Goal: Transaction & Acquisition: Purchase product/service

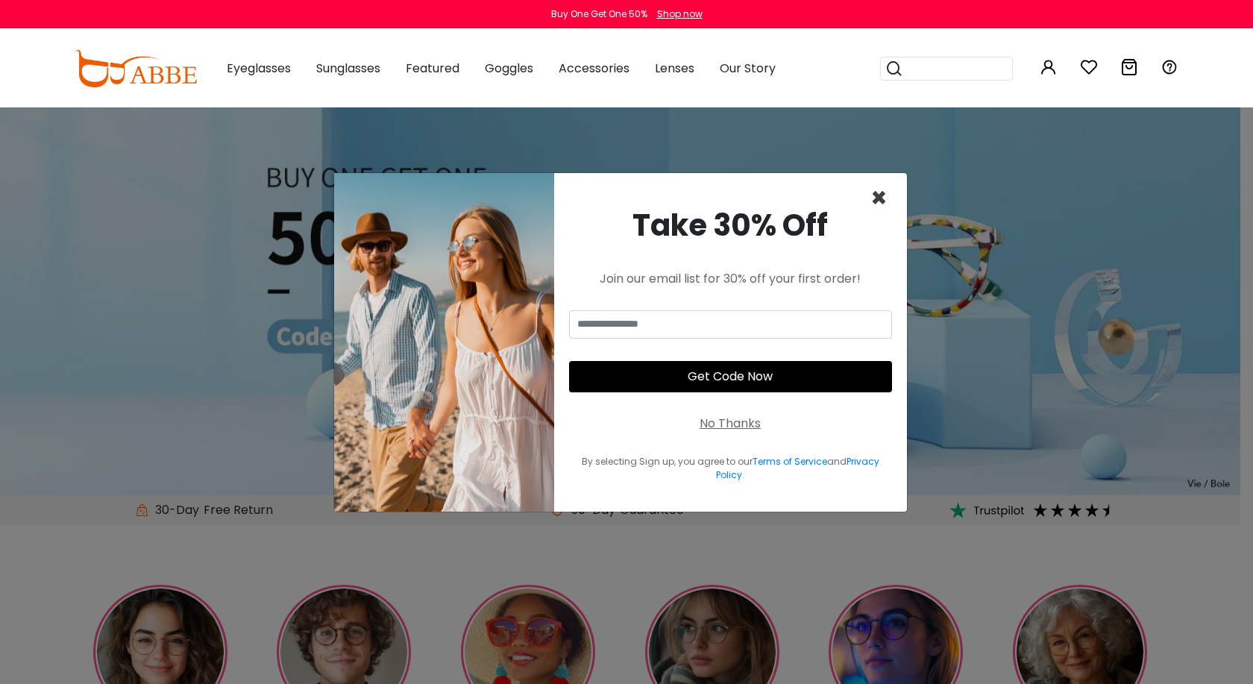
click at [876, 200] on span "×" at bounding box center [879, 198] width 17 height 38
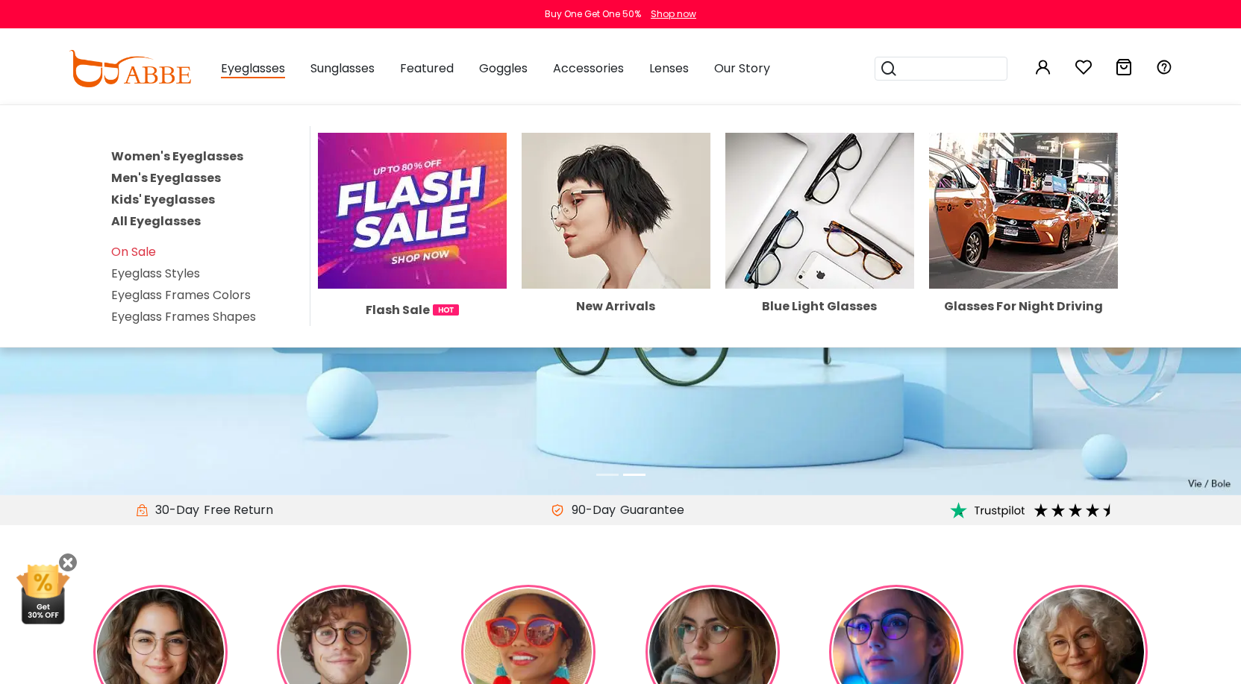
click at [201, 156] on link "Women's Eyeglasses" at bounding box center [177, 156] width 132 height 17
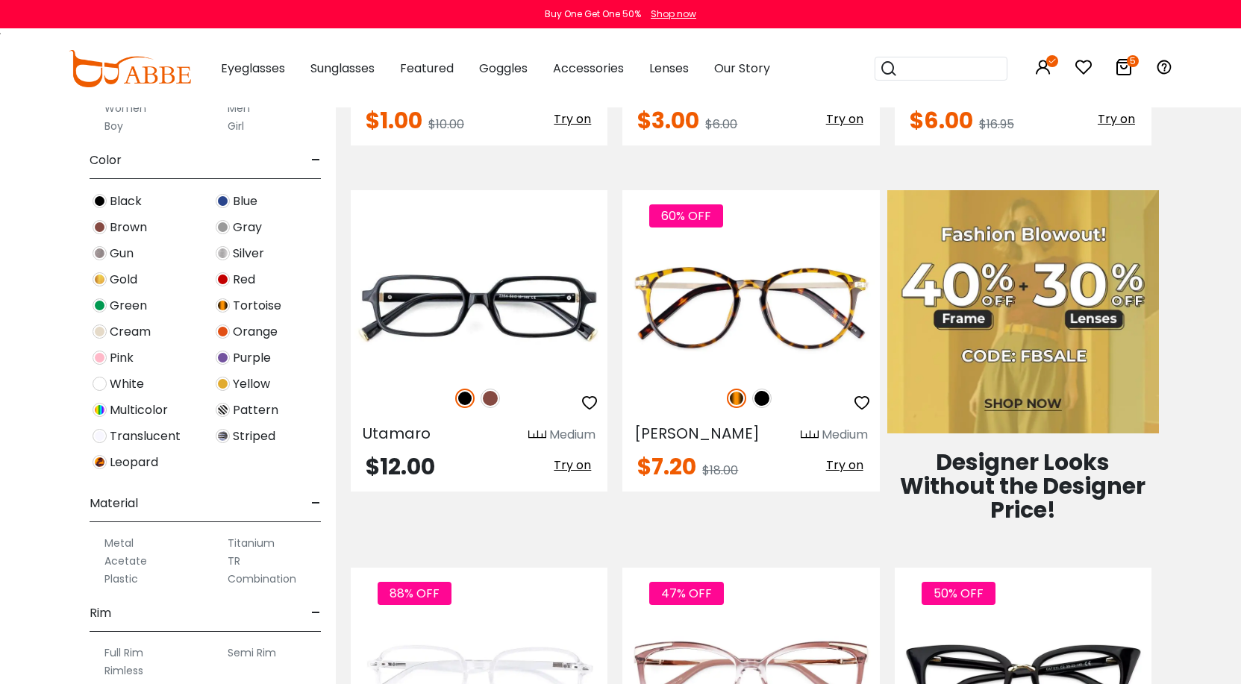
scroll to position [373, 0]
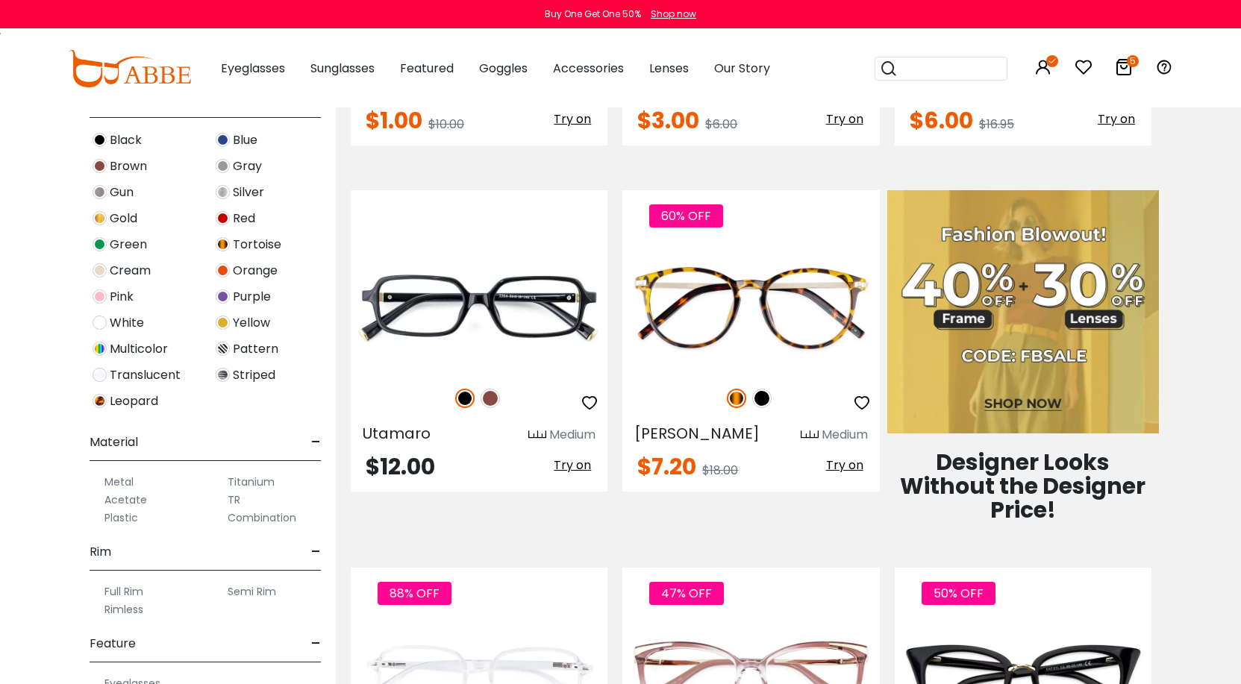
click at [117, 484] on label "Metal" at bounding box center [118, 482] width 29 height 18
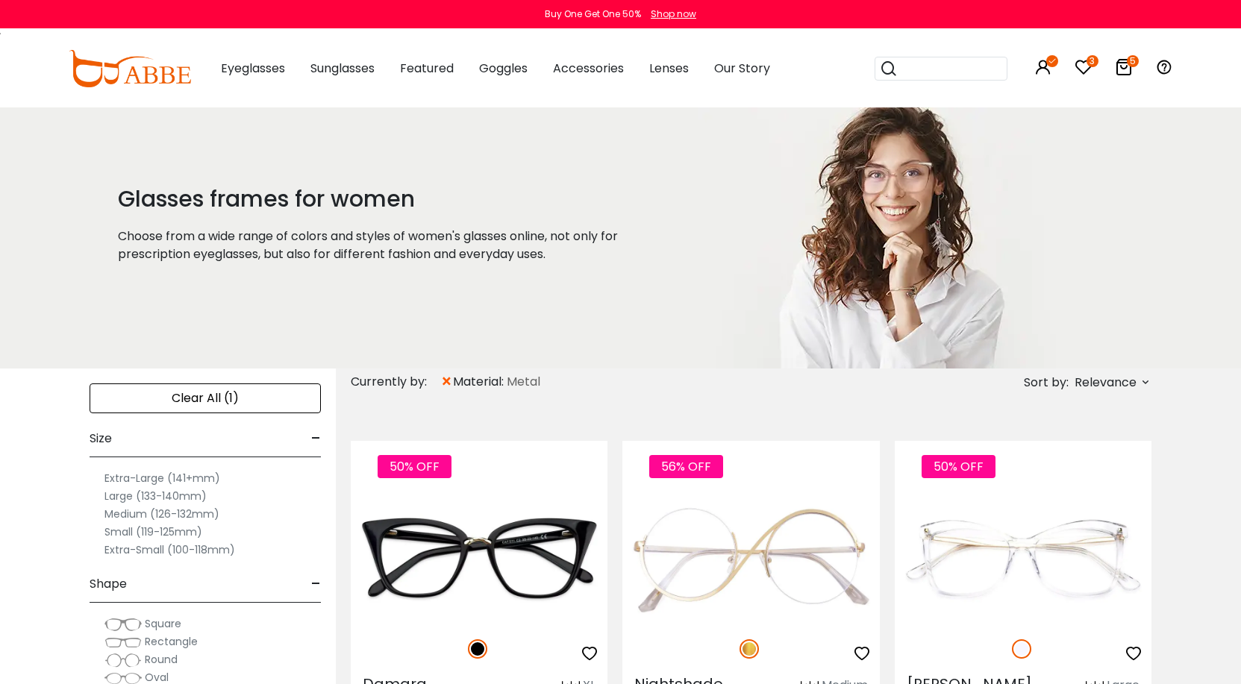
click at [1141, 377] on icon at bounding box center [1145, 382] width 12 height 12
click at [1035, 478] on label "Prices Low To High" at bounding box center [1088, 479] width 107 height 18
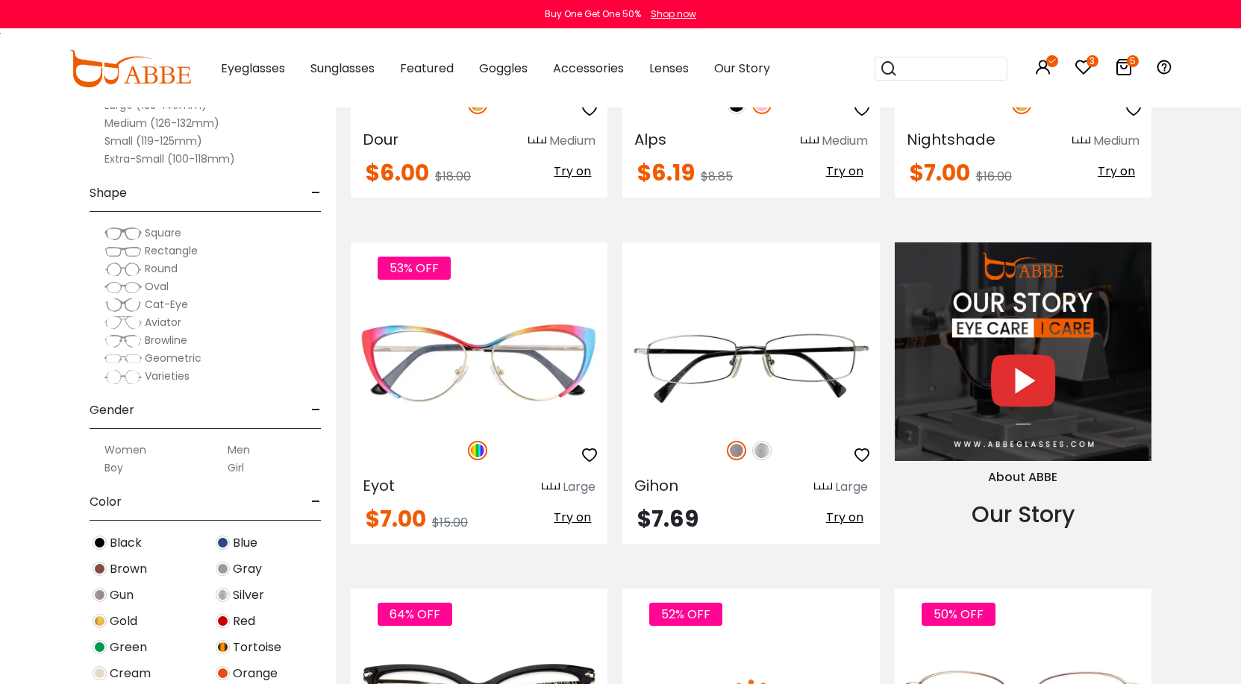
scroll to position [1492, 0]
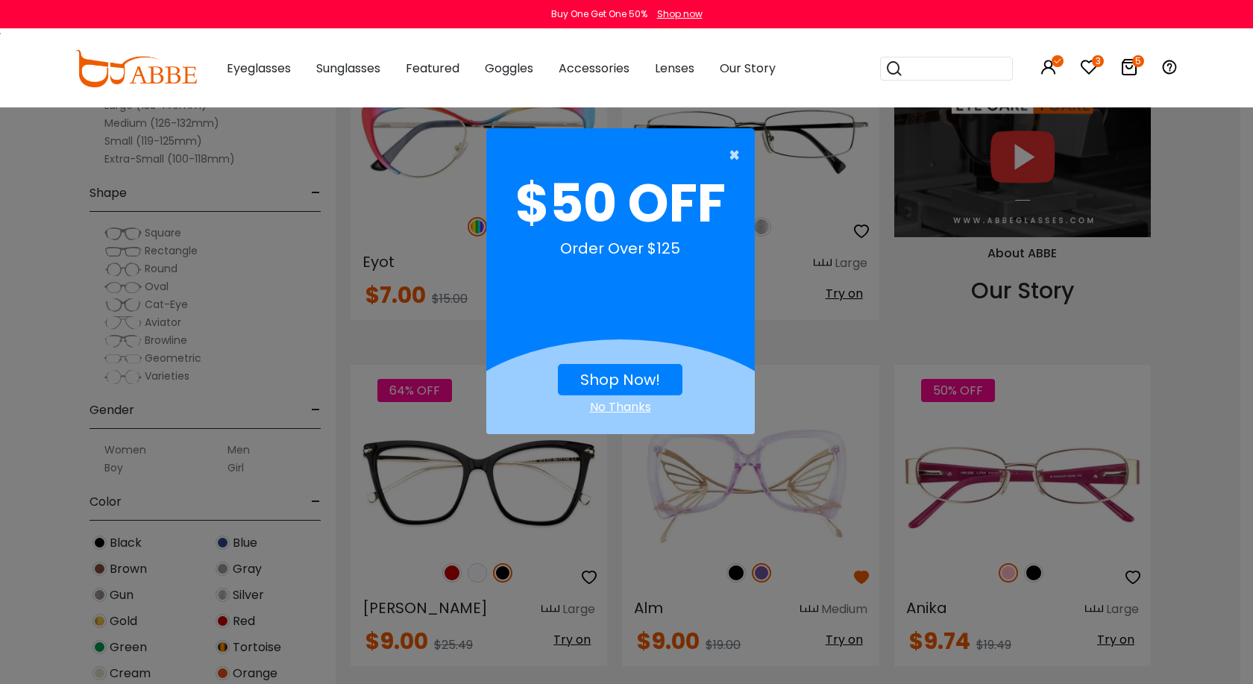
click at [733, 154] on span "×" at bounding box center [738, 155] width 19 height 30
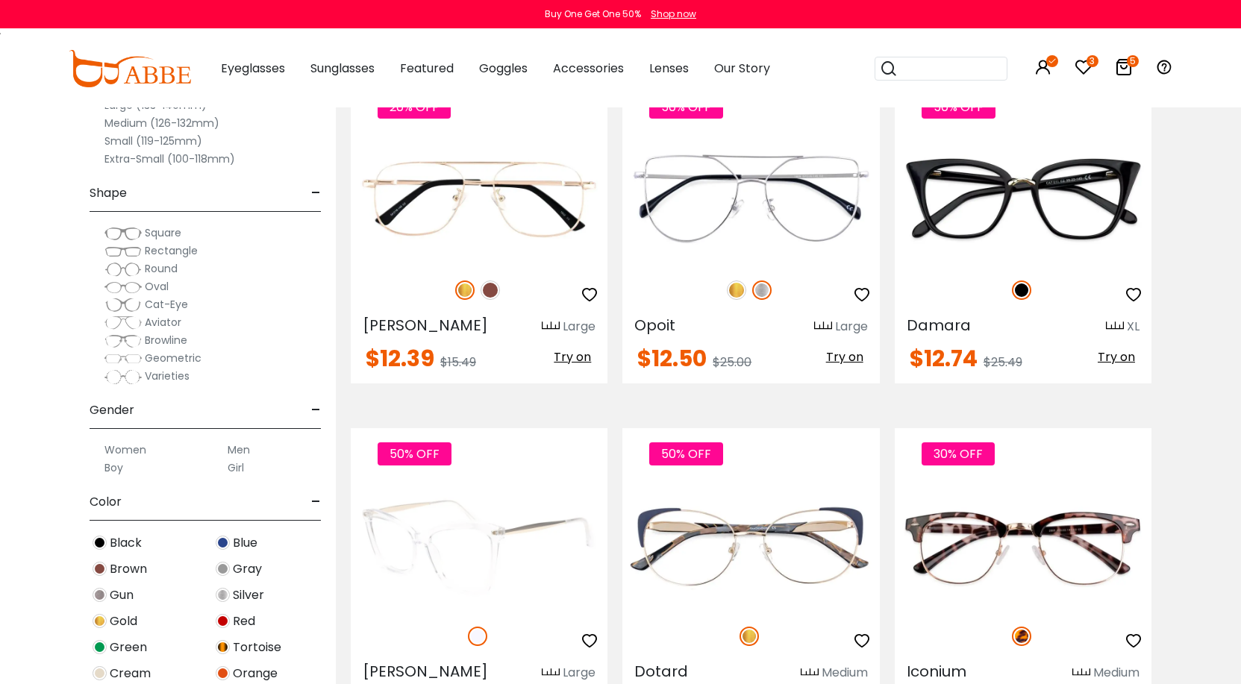
scroll to position [3058, 0]
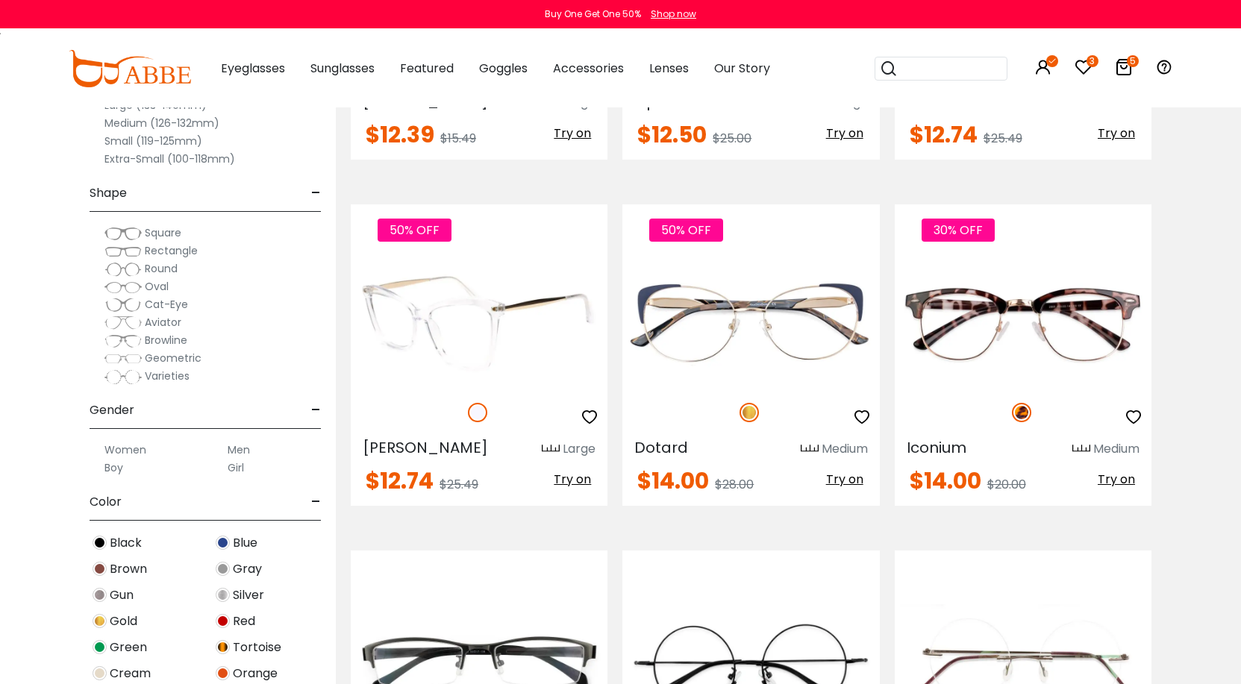
click at [565, 471] on span "Try on" at bounding box center [572, 479] width 37 height 17
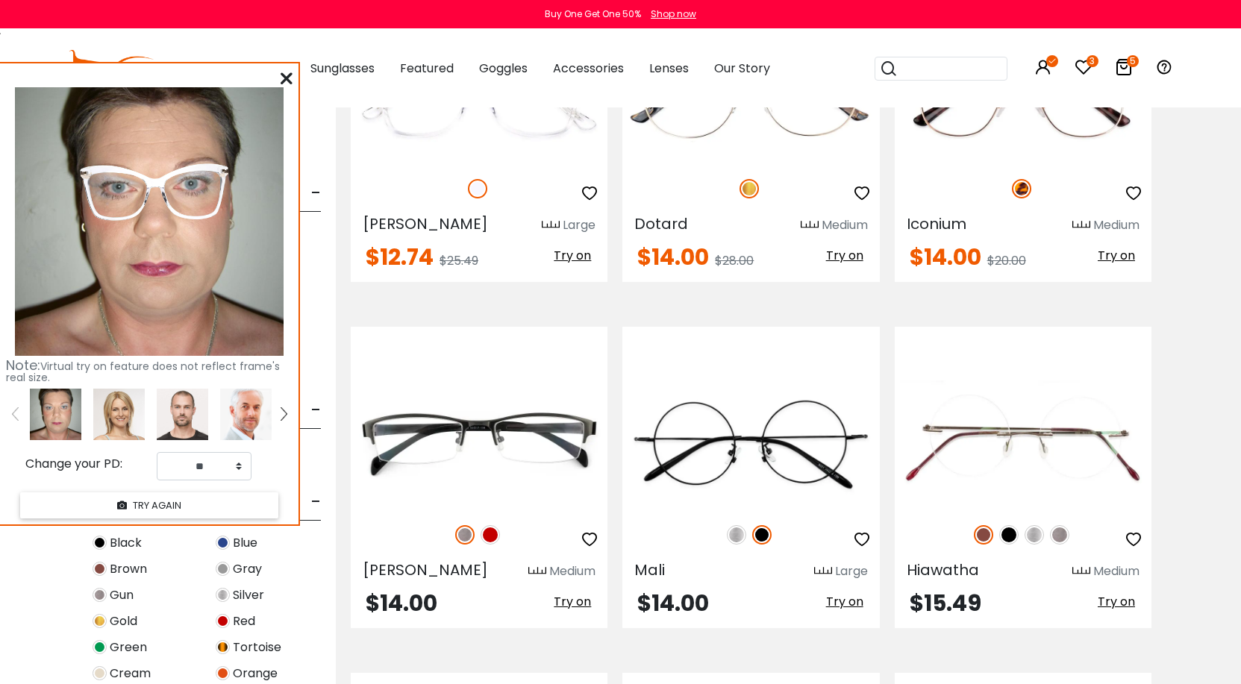
scroll to position [2984, 0]
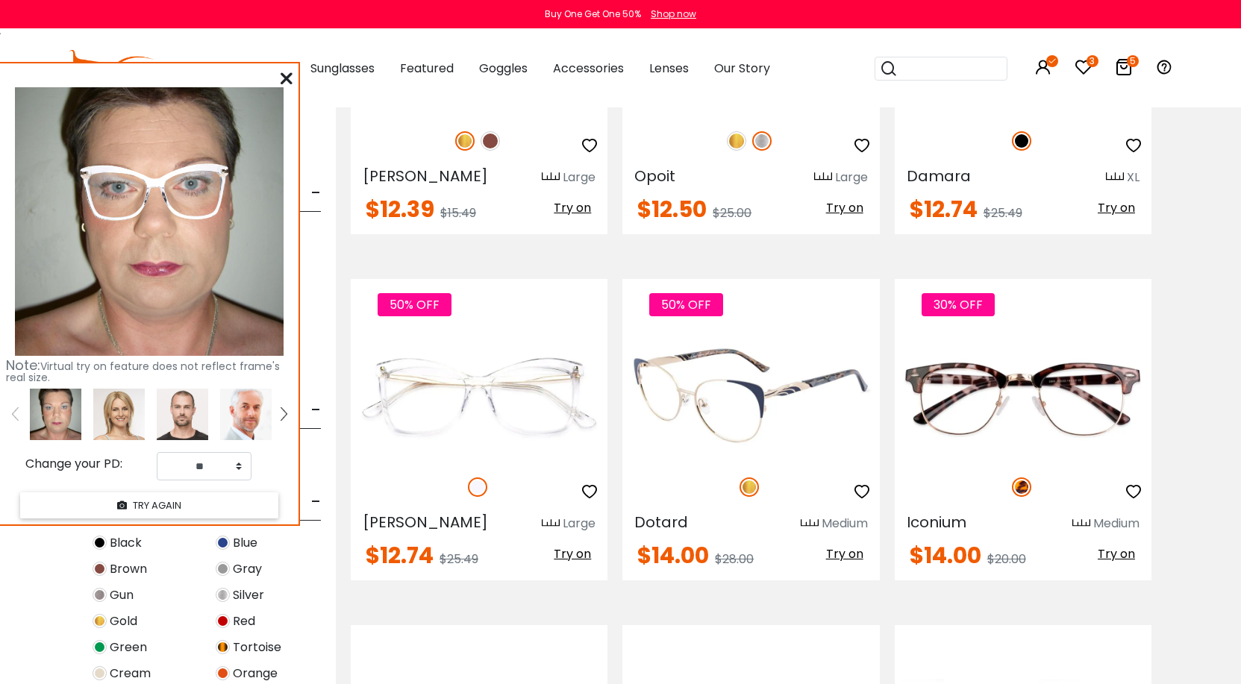
click at [844, 545] on span "Try on" at bounding box center [844, 553] width 37 height 17
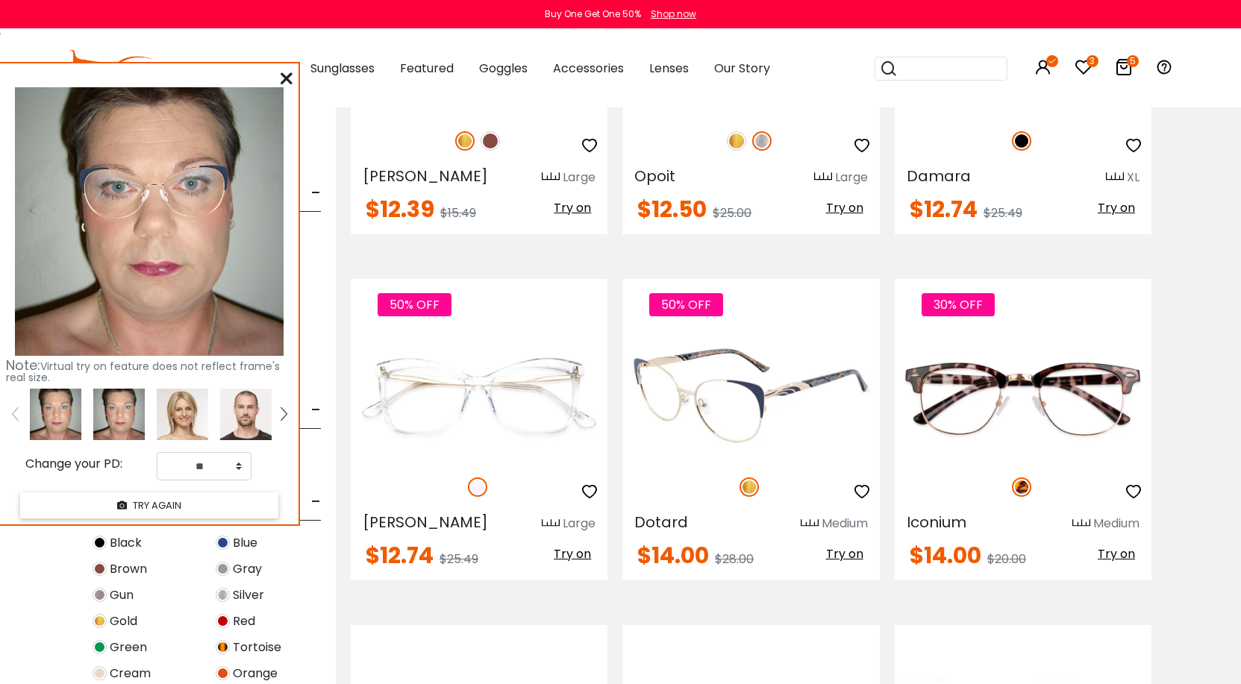
click at [666, 374] on img at bounding box center [750, 397] width 257 height 128
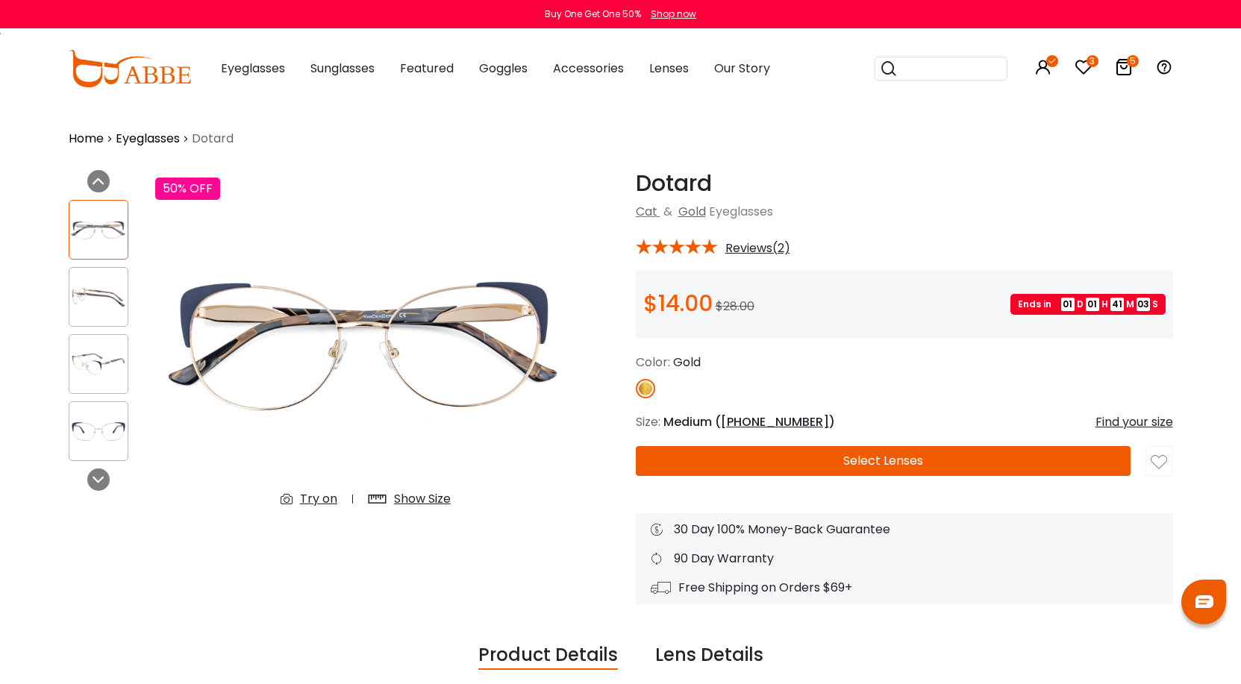
click at [862, 461] on button "Select Lenses" at bounding box center [883, 461] width 495 height 30
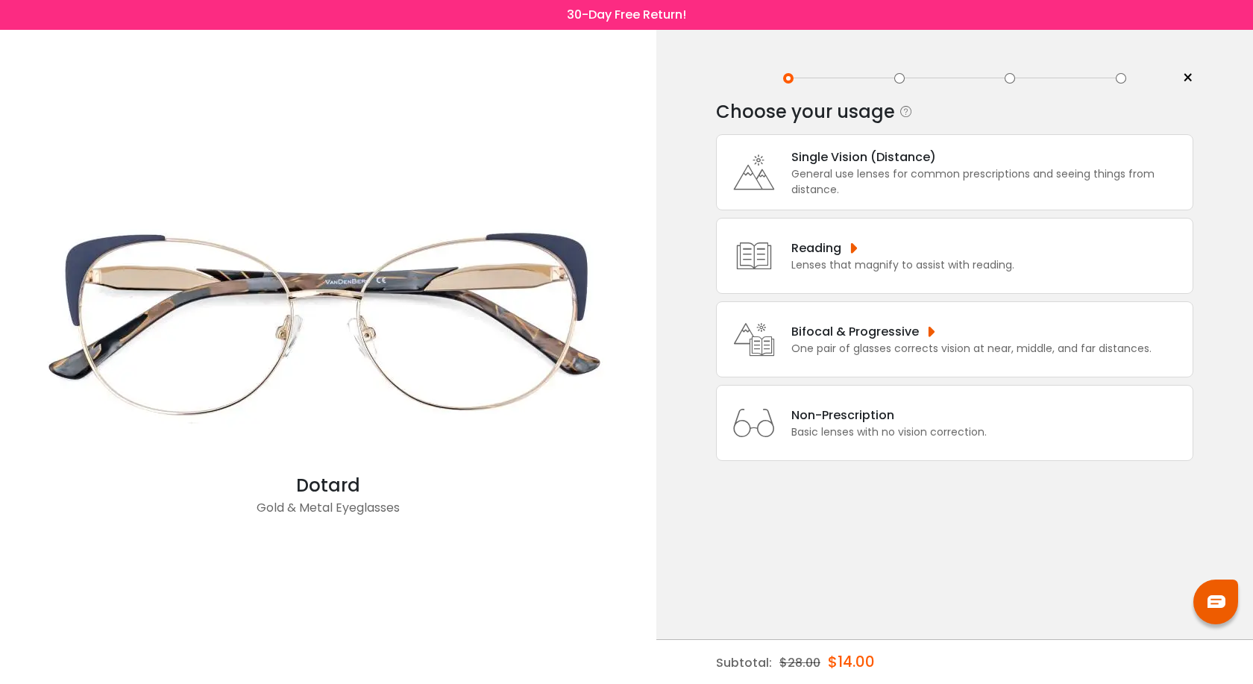
click at [783, 163] on icon at bounding box center [754, 172] width 60 height 60
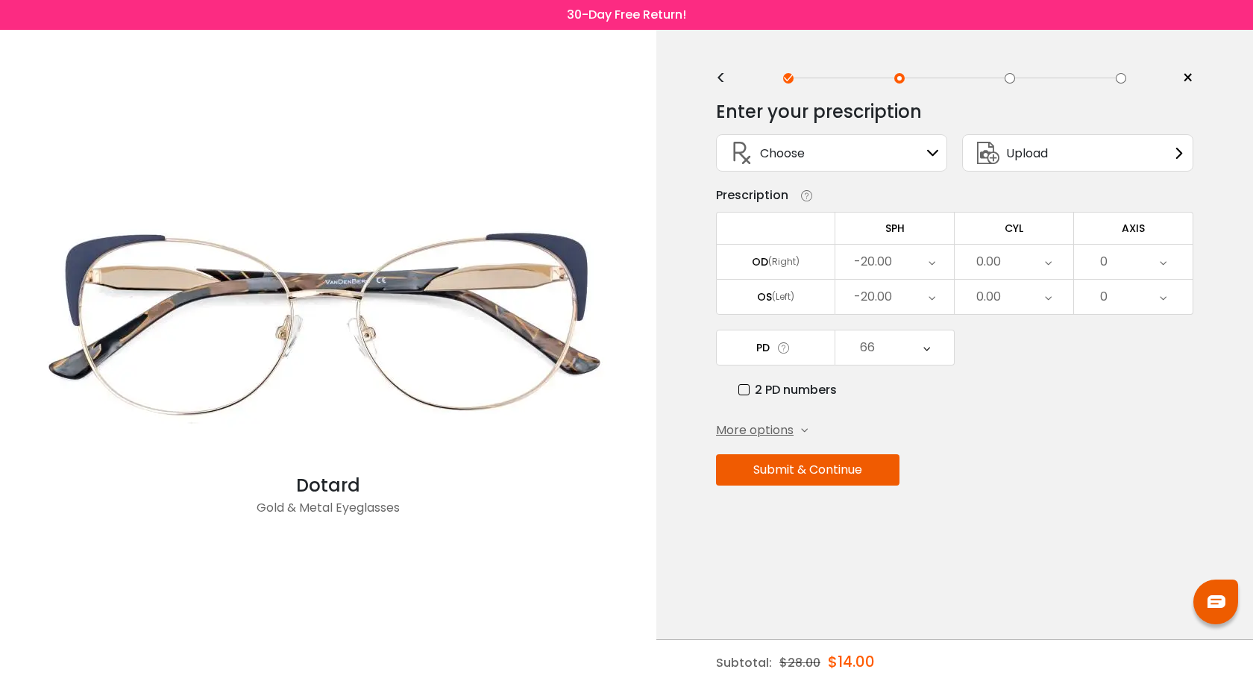
click at [791, 469] on button "Submit & Continue" at bounding box center [808, 469] width 184 height 31
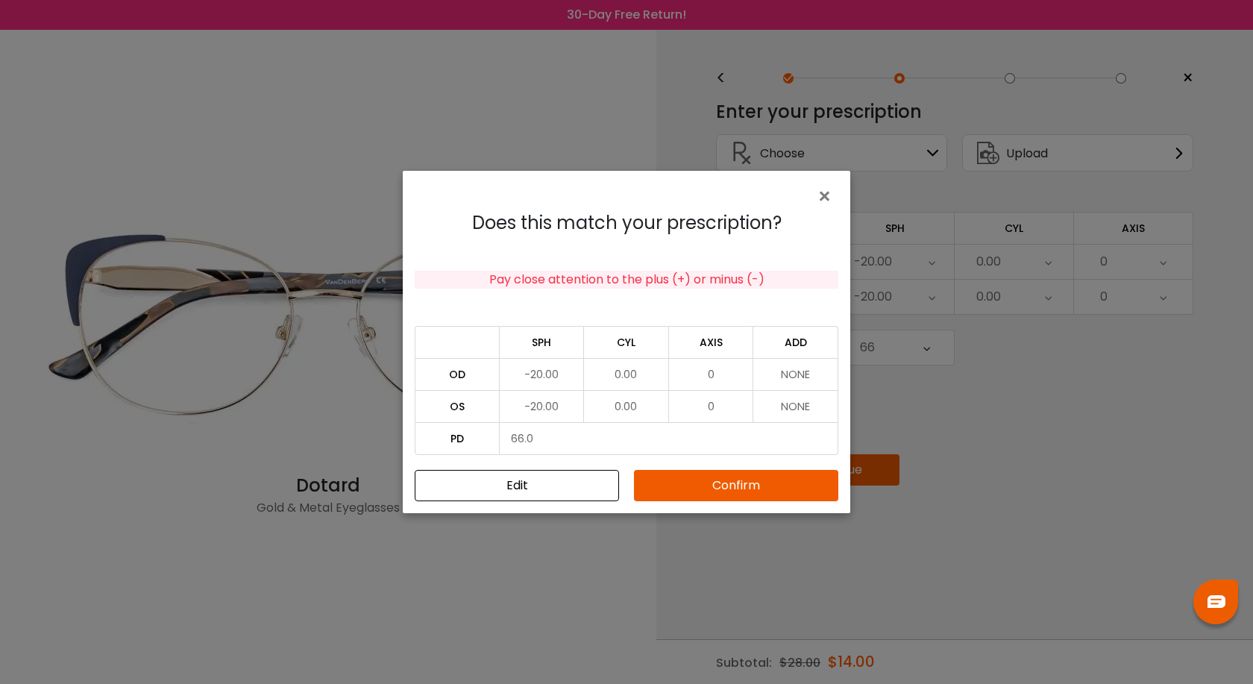
click at [733, 487] on button "Confirm" at bounding box center [736, 485] width 204 height 31
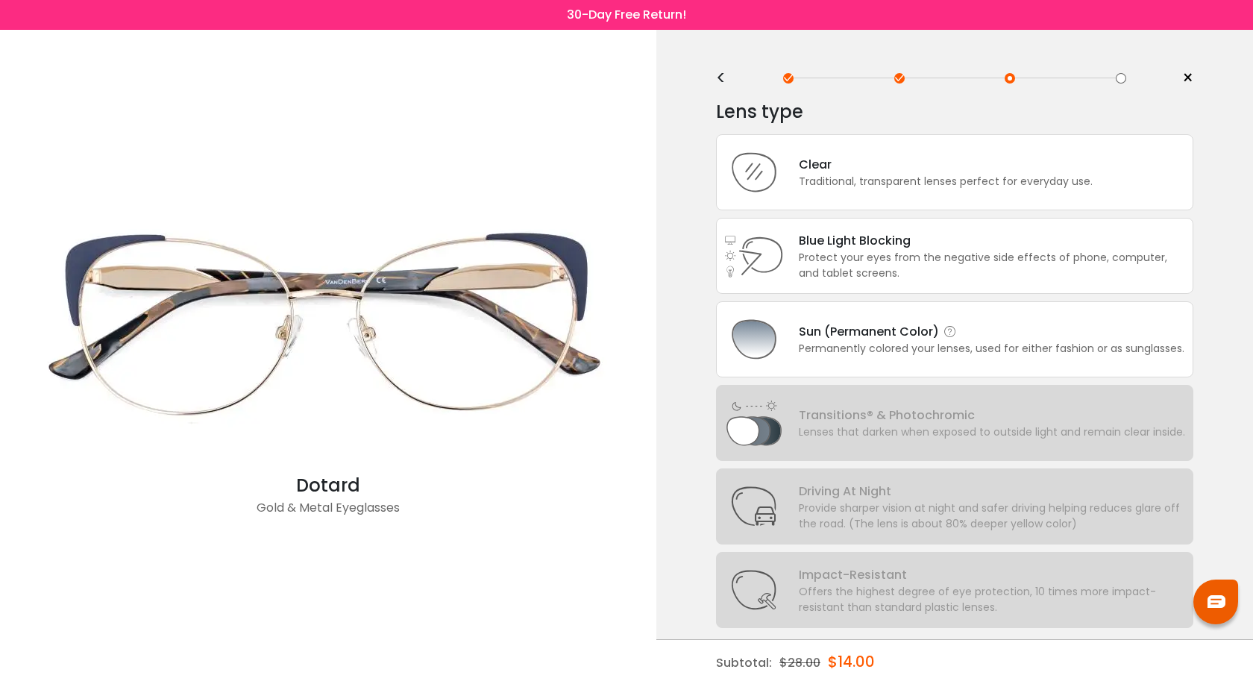
click at [864, 331] on div "Sun (Permanent Color)" at bounding box center [992, 331] width 386 height 19
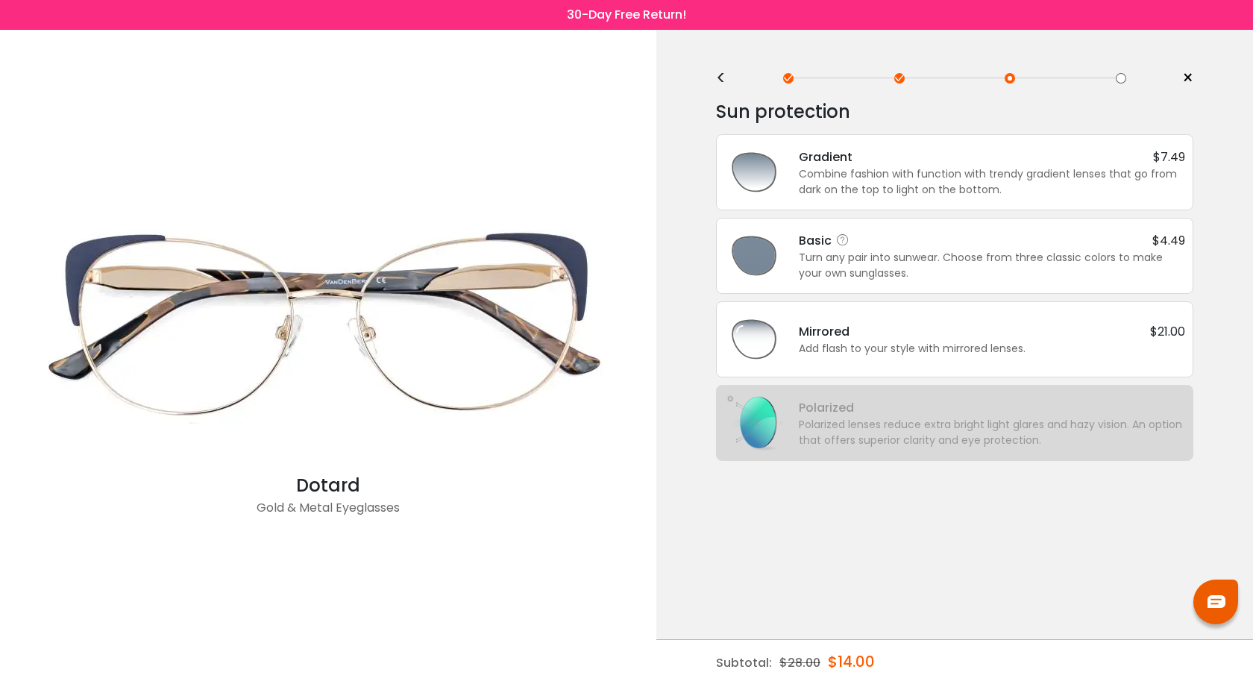
click at [822, 244] on div "Basic" at bounding box center [826, 240] width 55 height 19
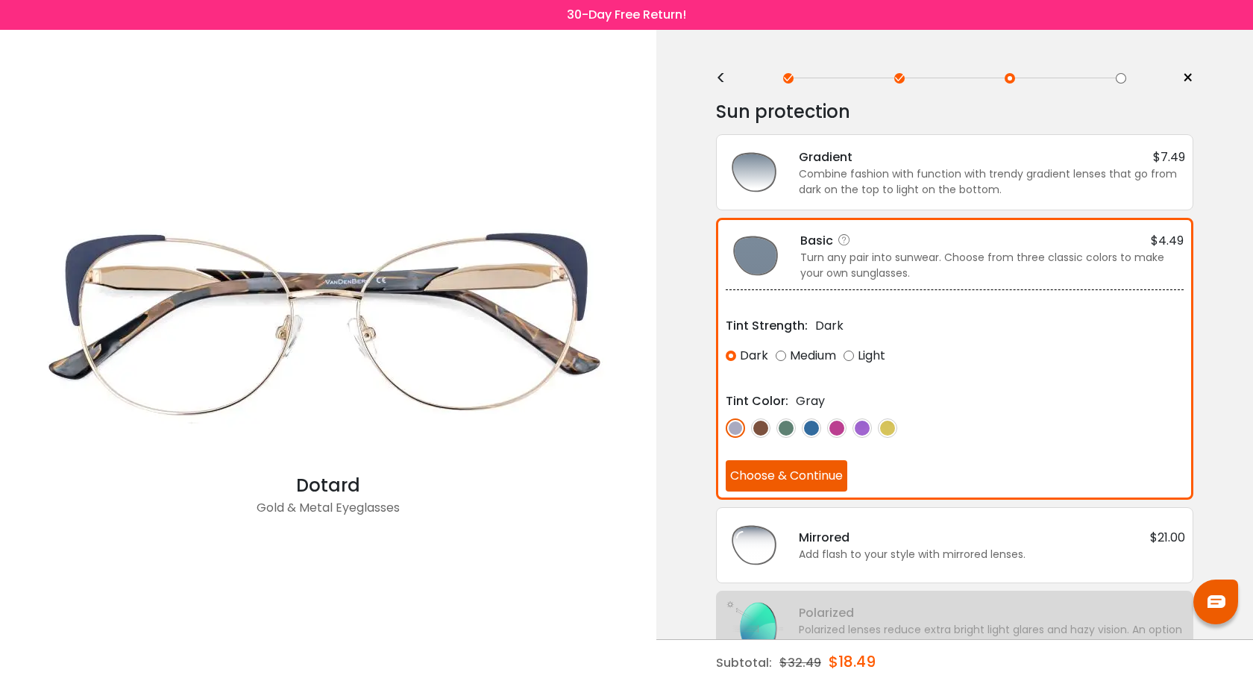
click at [860, 424] on img at bounding box center [862, 427] width 19 height 19
click at [838, 427] on img at bounding box center [836, 427] width 19 height 19
click at [826, 166] on div "Combine fashion with function with trendy gradient lenses that go from dark on …" at bounding box center [992, 181] width 386 height 31
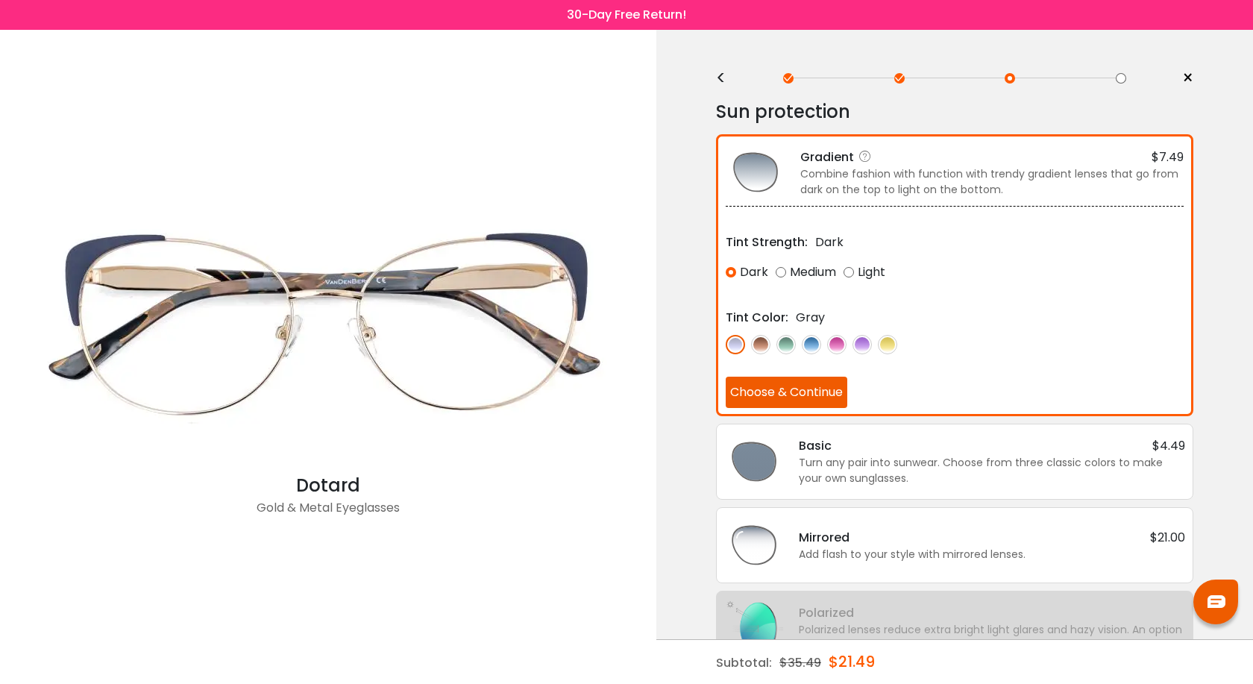
click at [755, 346] on img at bounding box center [760, 344] width 19 height 19
click at [786, 346] on img at bounding box center [786, 344] width 19 height 19
click at [861, 347] on img at bounding box center [862, 344] width 19 height 19
click at [788, 348] on img at bounding box center [786, 344] width 19 height 19
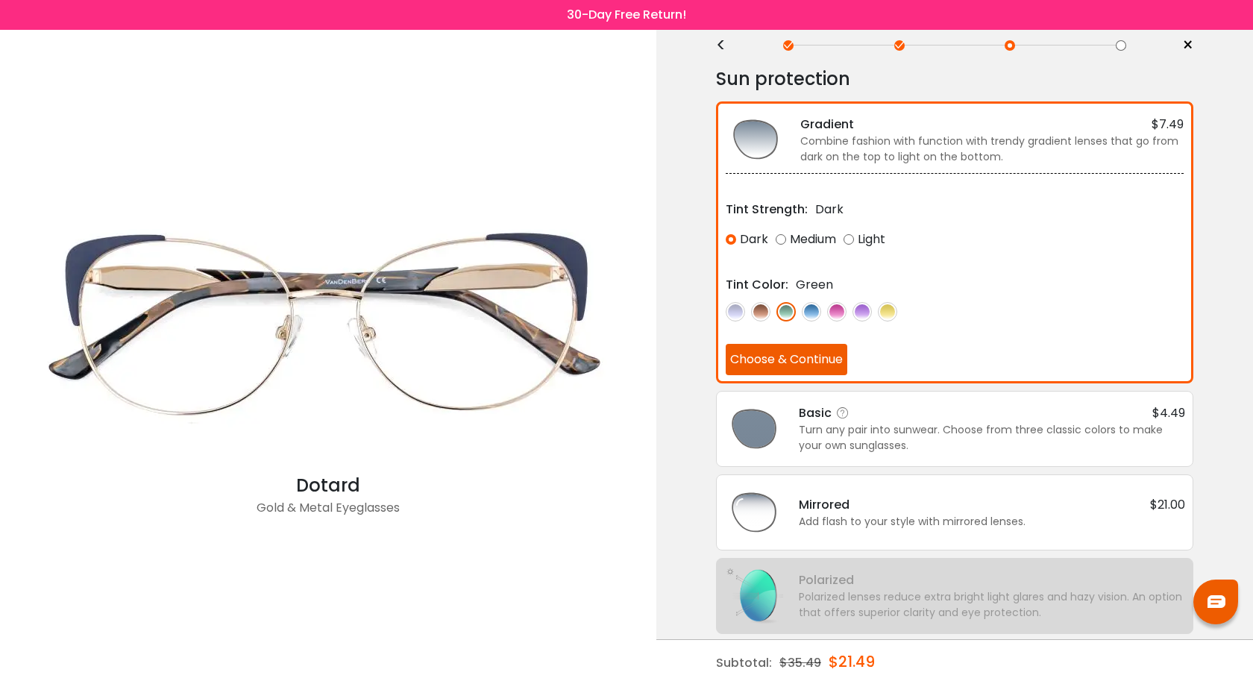
scroll to position [43, 0]
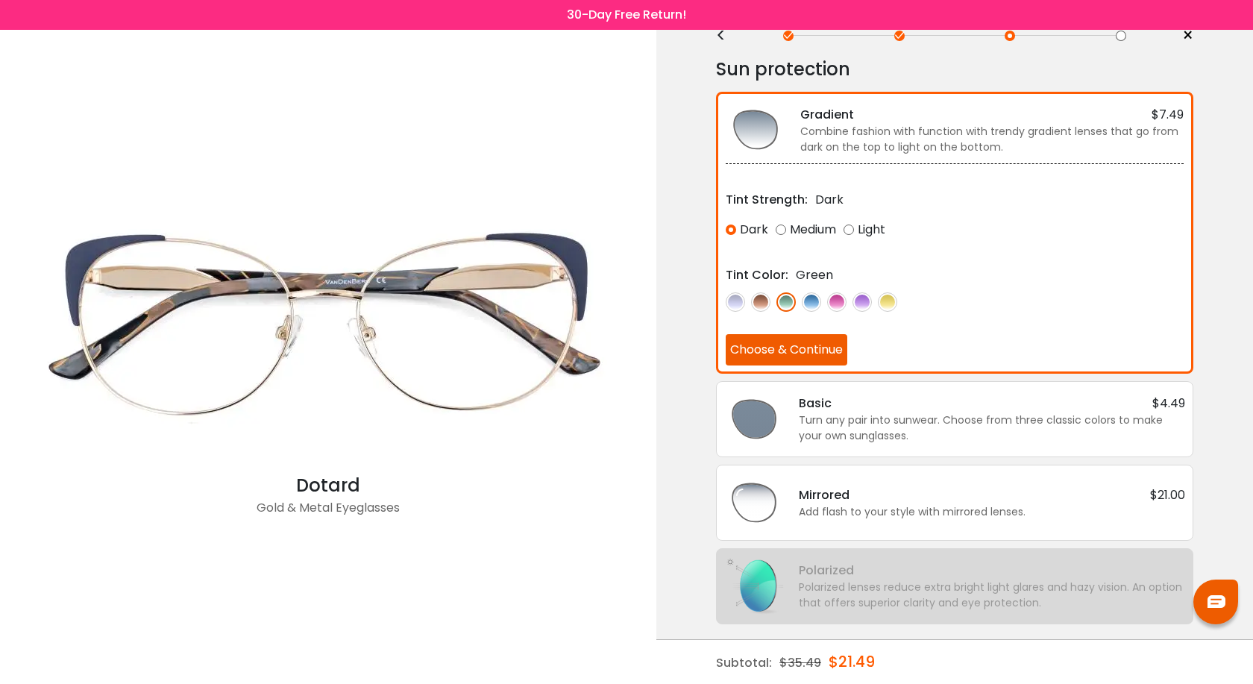
click at [818, 421] on div "Turn any pair into sunwear. Choose from three classic colors to make your own s…" at bounding box center [992, 428] width 386 height 31
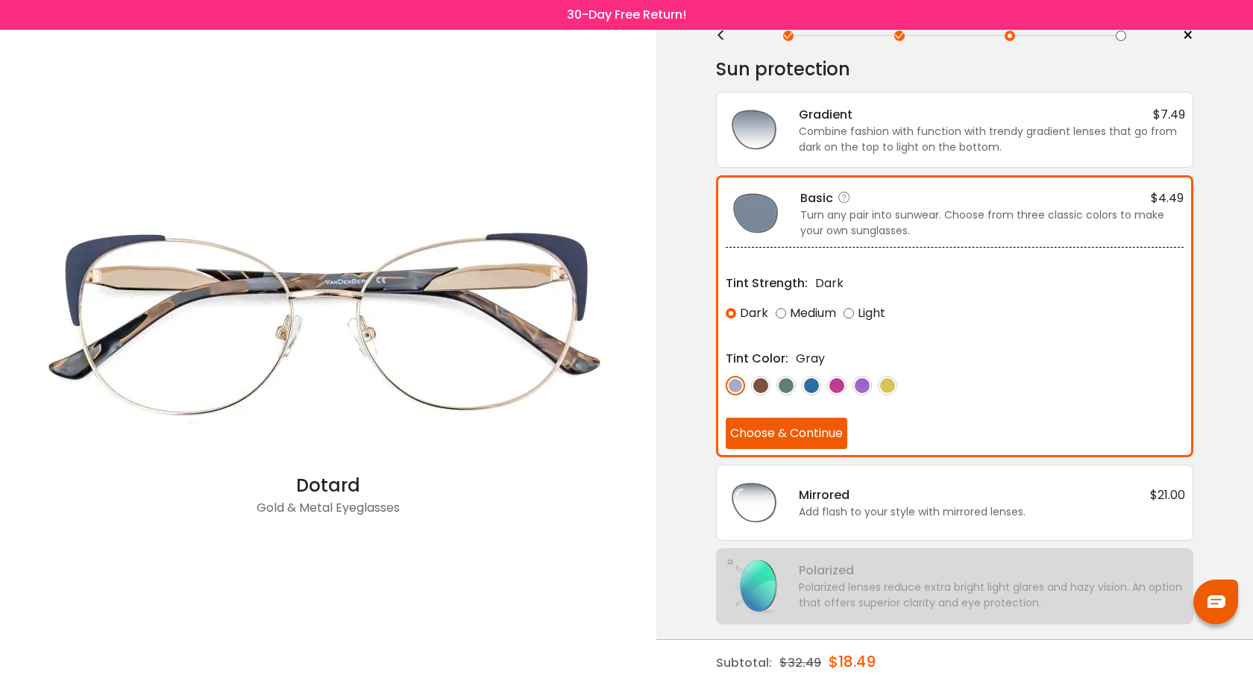
click at [813, 382] on img at bounding box center [811, 385] width 19 height 19
click at [838, 384] on img at bounding box center [836, 385] width 19 height 19
click at [739, 383] on img at bounding box center [735, 385] width 19 height 19
click at [780, 384] on img at bounding box center [786, 385] width 19 height 19
click at [852, 312] on div "Light" at bounding box center [865, 313] width 42 height 27
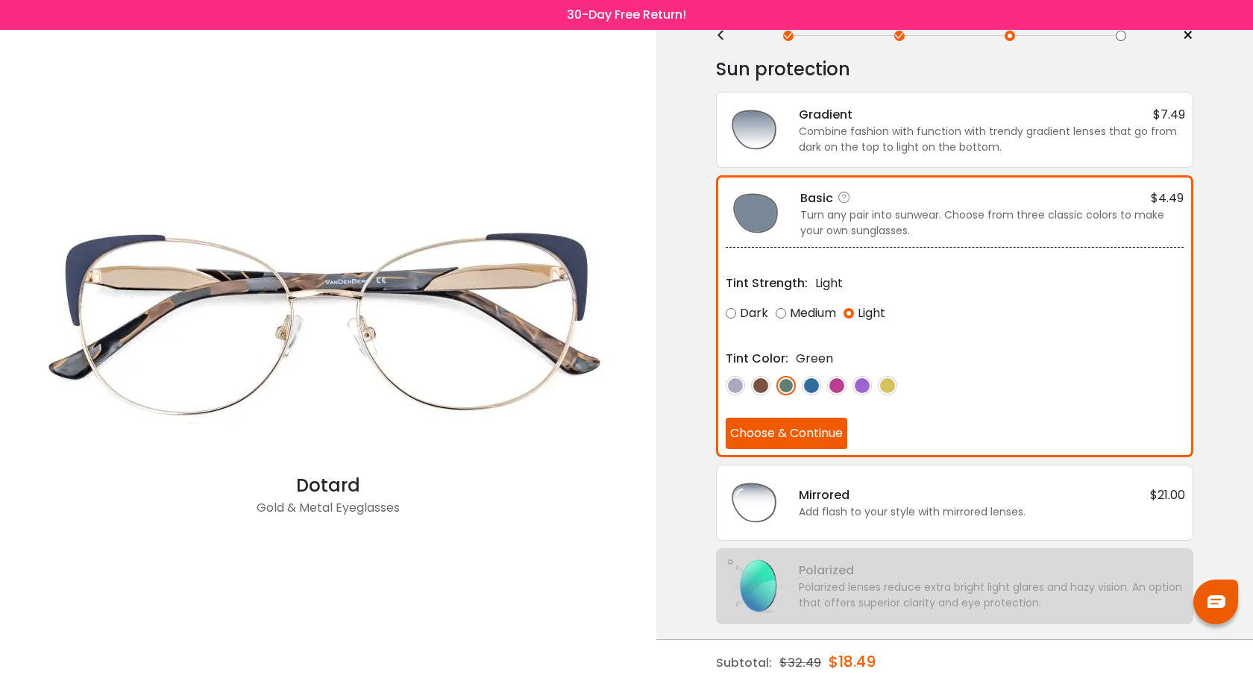
click at [732, 312] on div "Dark" at bounding box center [747, 313] width 43 height 27
click at [815, 379] on img at bounding box center [811, 385] width 19 height 19
click at [791, 430] on button "Choose & Continue" at bounding box center [787, 433] width 122 height 31
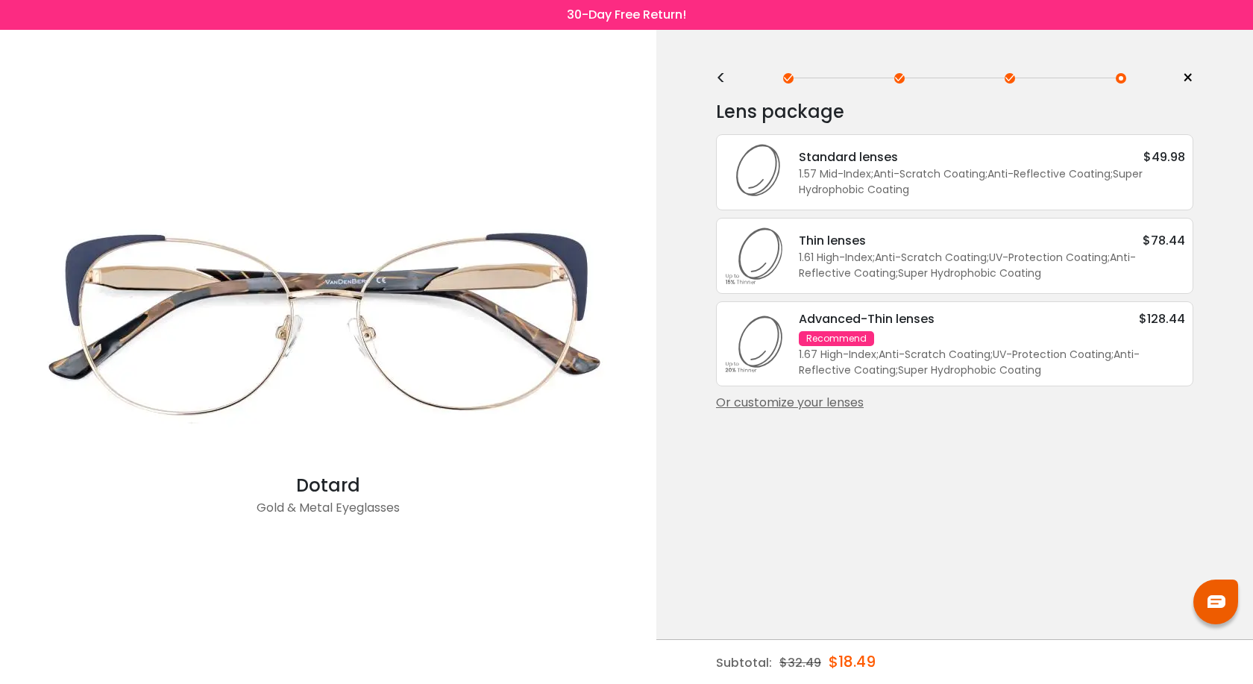
scroll to position [0, 0]
click at [809, 404] on div "Or customize your lenses" at bounding box center [954, 403] width 477 height 18
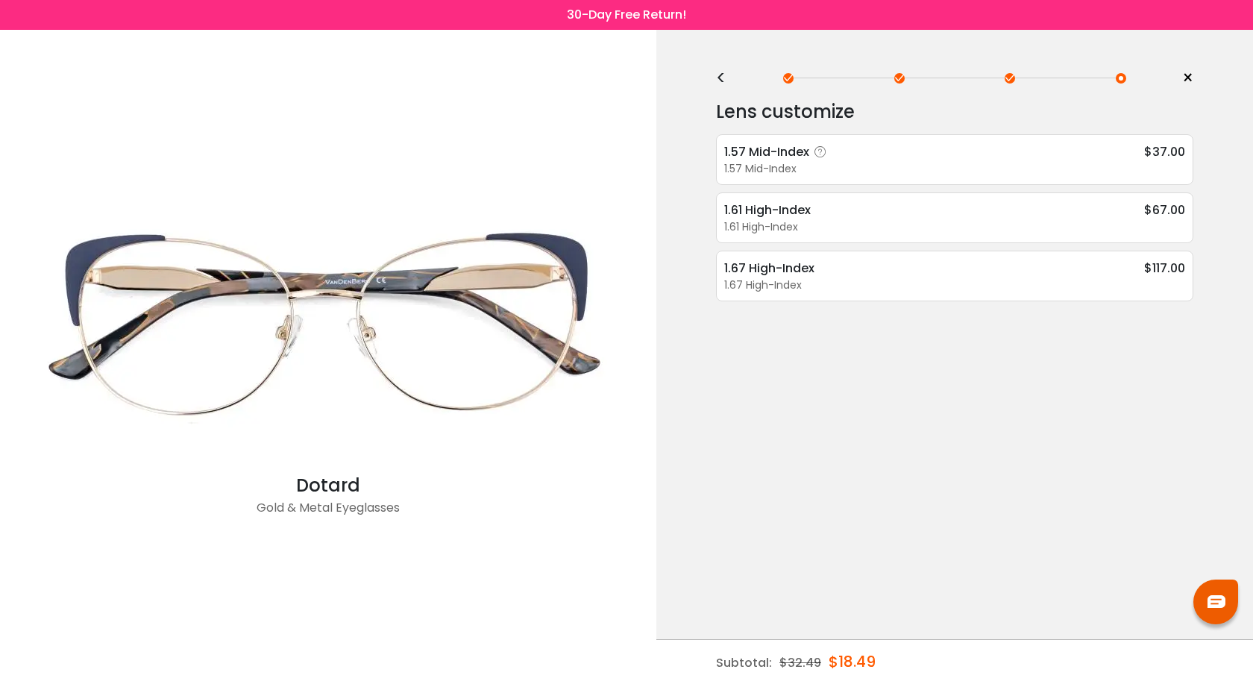
click at [771, 148] on div "1.57 Mid-Index" at bounding box center [777, 151] width 107 height 19
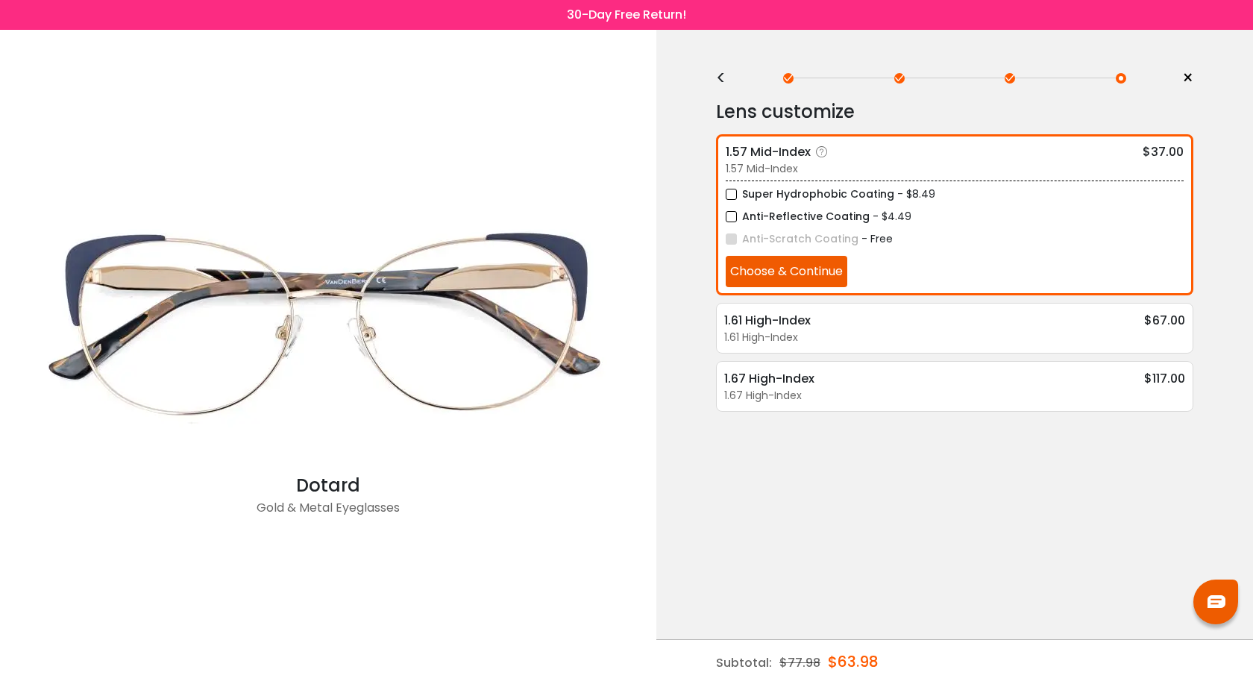
click at [789, 268] on button "Choose & Continue" at bounding box center [787, 271] width 122 height 31
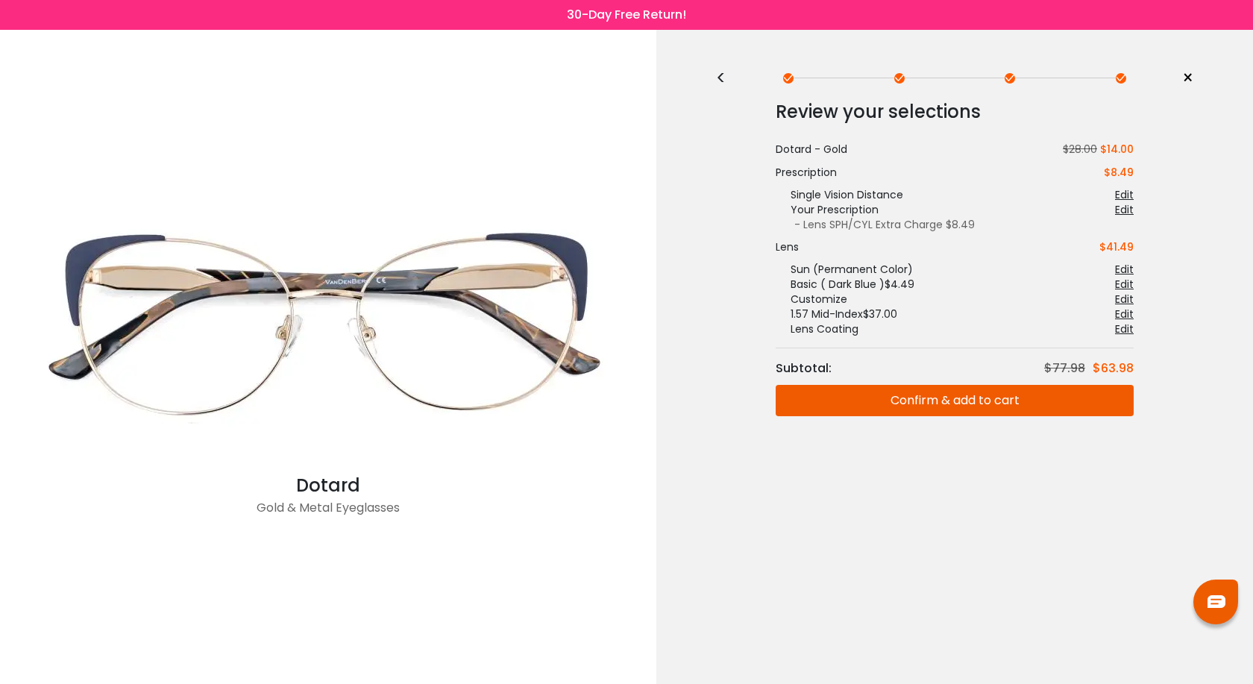
click at [965, 401] on button "Confirm & add to cart" at bounding box center [955, 400] width 358 height 31
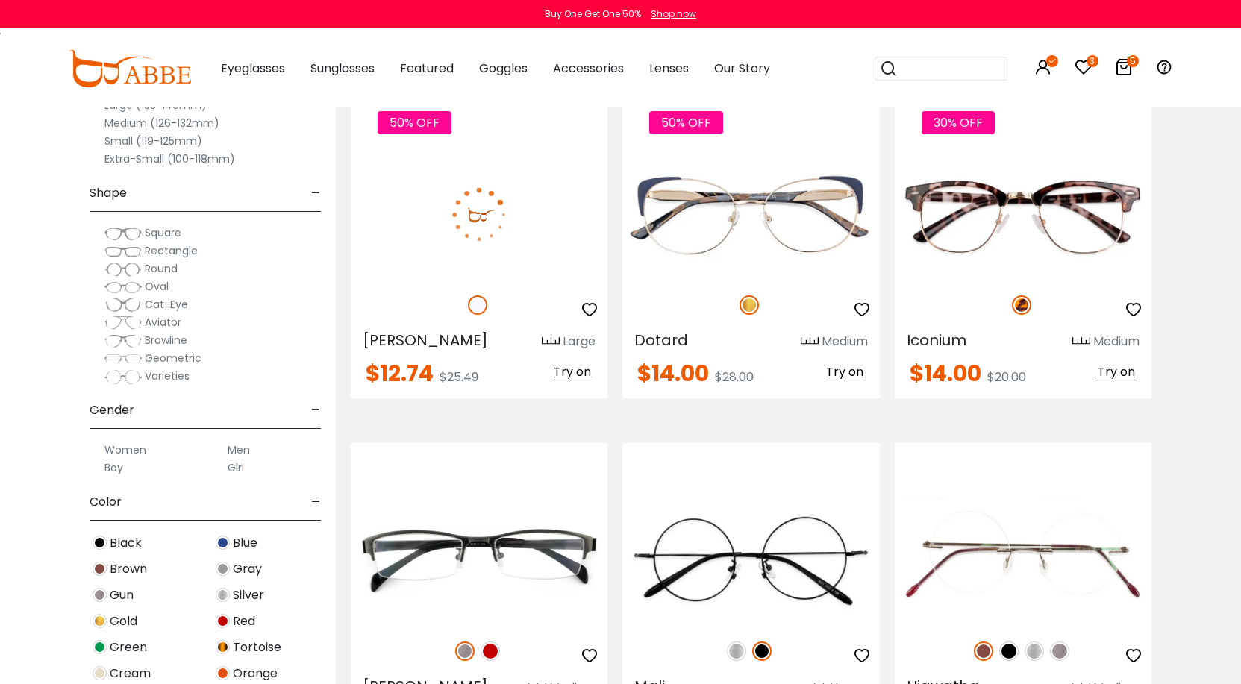
scroll to position [3136, 0]
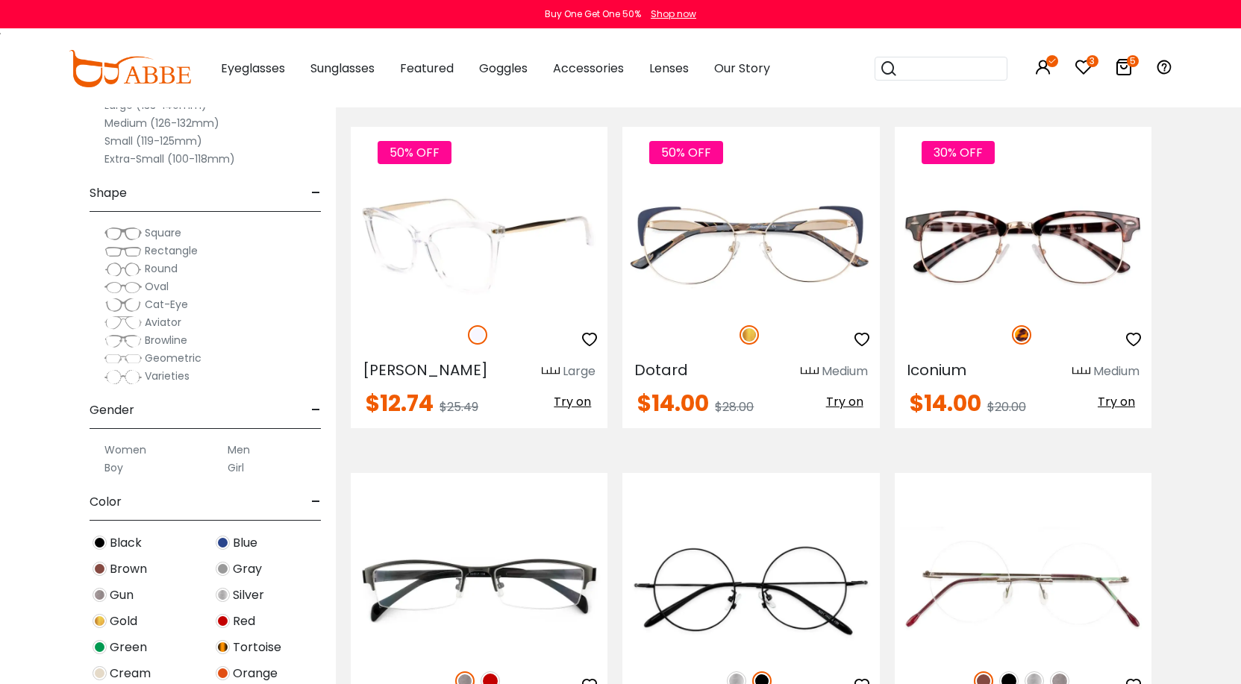
click at [427, 225] on img at bounding box center [479, 245] width 257 height 128
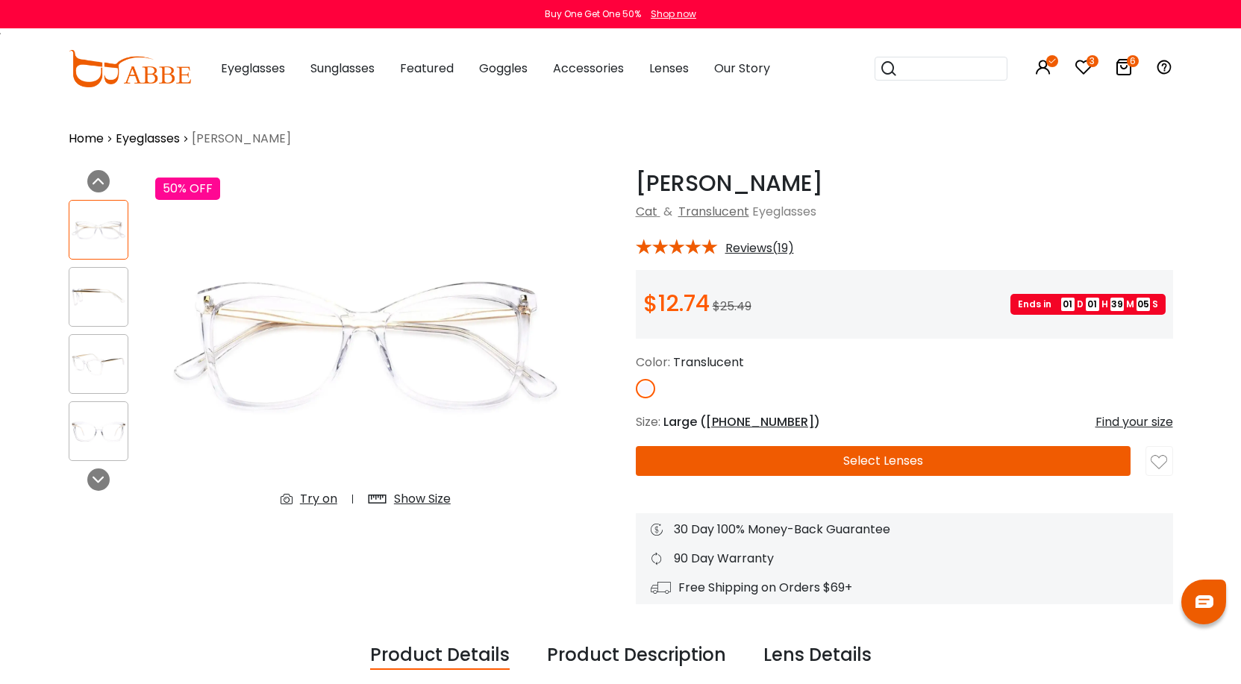
click at [824, 461] on button "Select Lenses" at bounding box center [883, 461] width 495 height 30
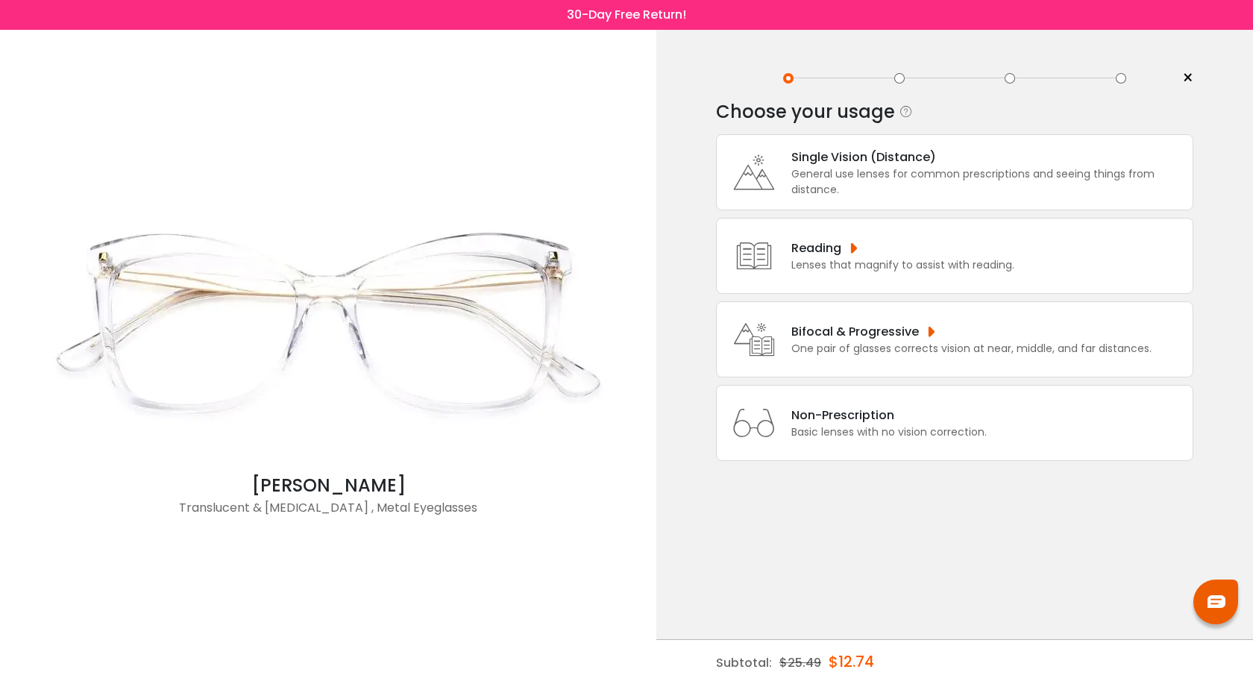
click at [849, 169] on div "General use lenses for common prescriptions and seeing things from distance." at bounding box center [988, 181] width 394 height 31
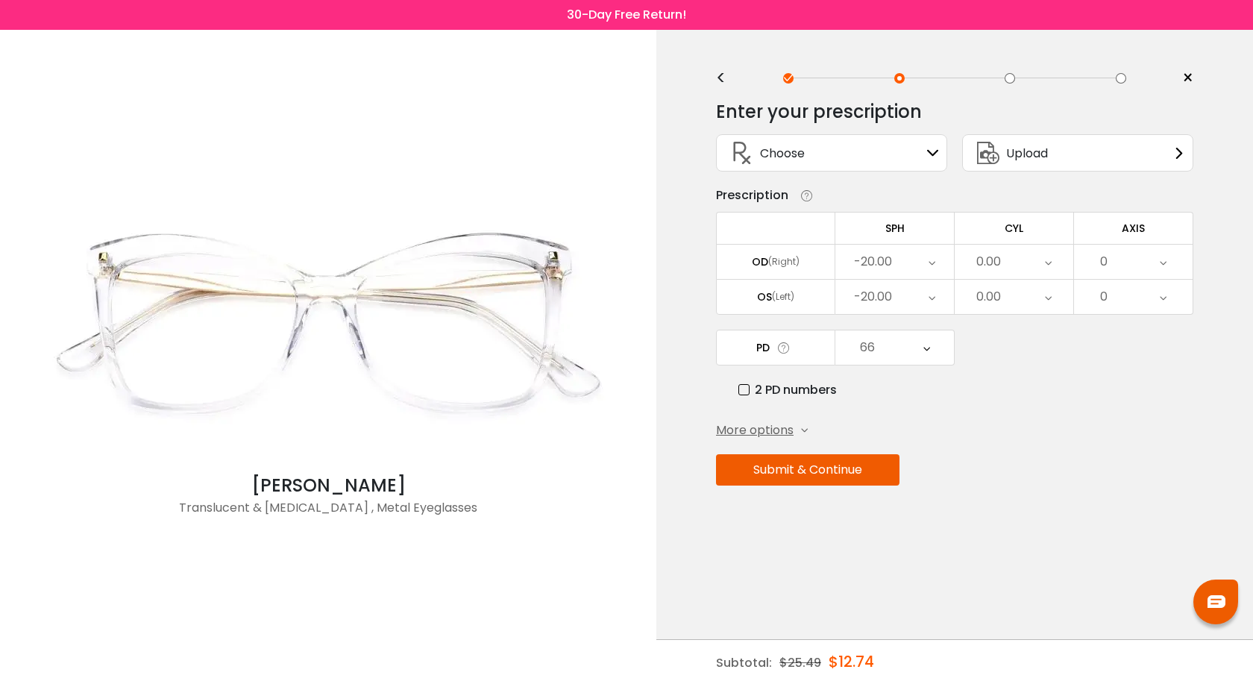
click at [818, 472] on button "Submit & Continue" at bounding box center [808, 469] width 184 height 31
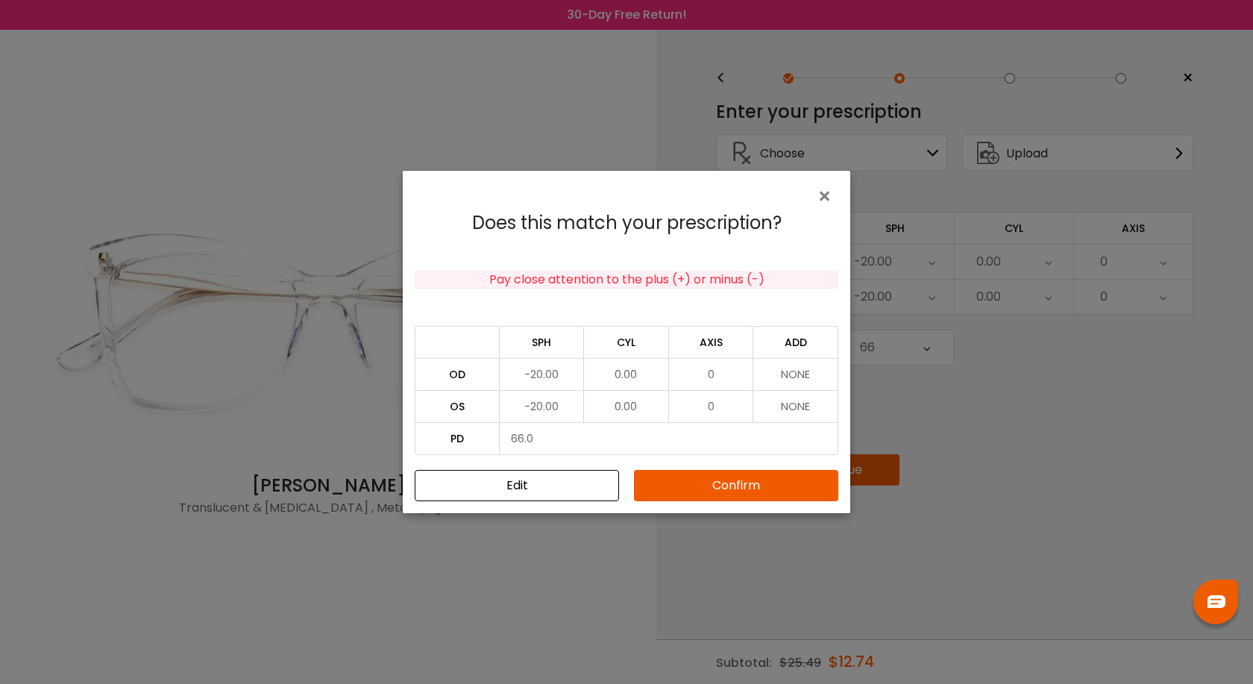
click at [753, 485] on button "Confirm" at bounding box center [736, 485] width 204 height 31
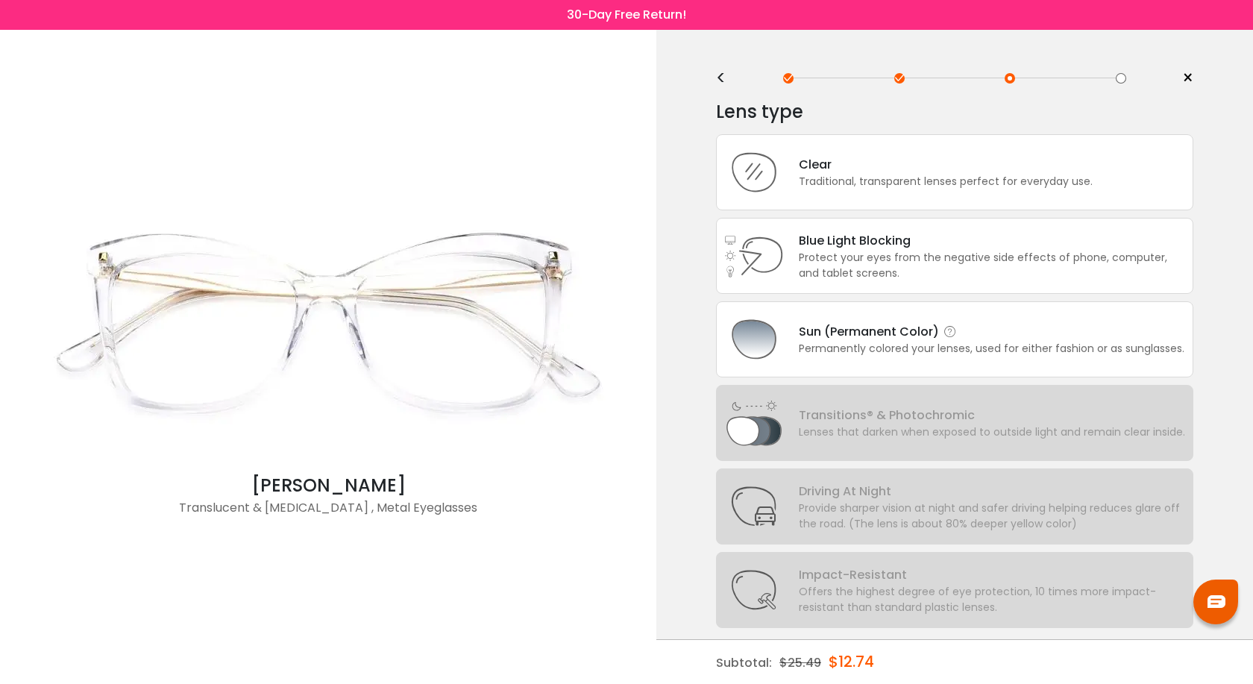
click at [838, 330] on div "Sun (Permanent Color)" at bounding box center [992, 331] width 386 height 19
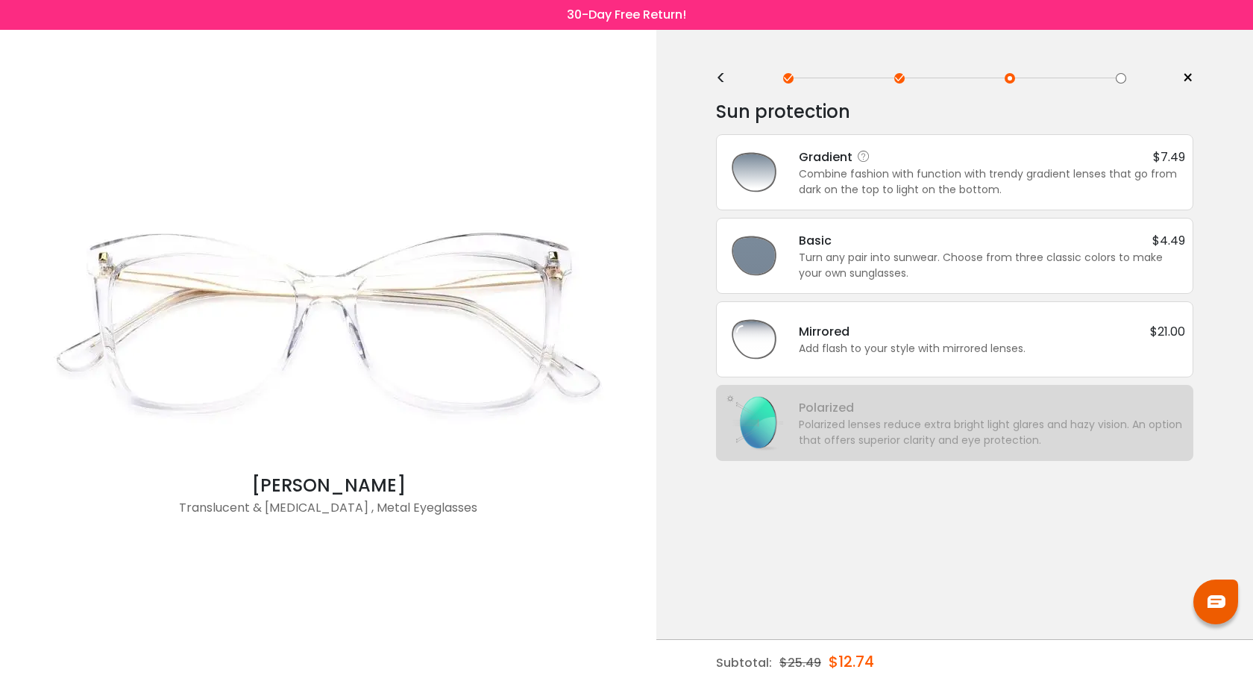
click at [830, 164] on div "Gradient" at bounding box center [837, 157] width 76 height 19
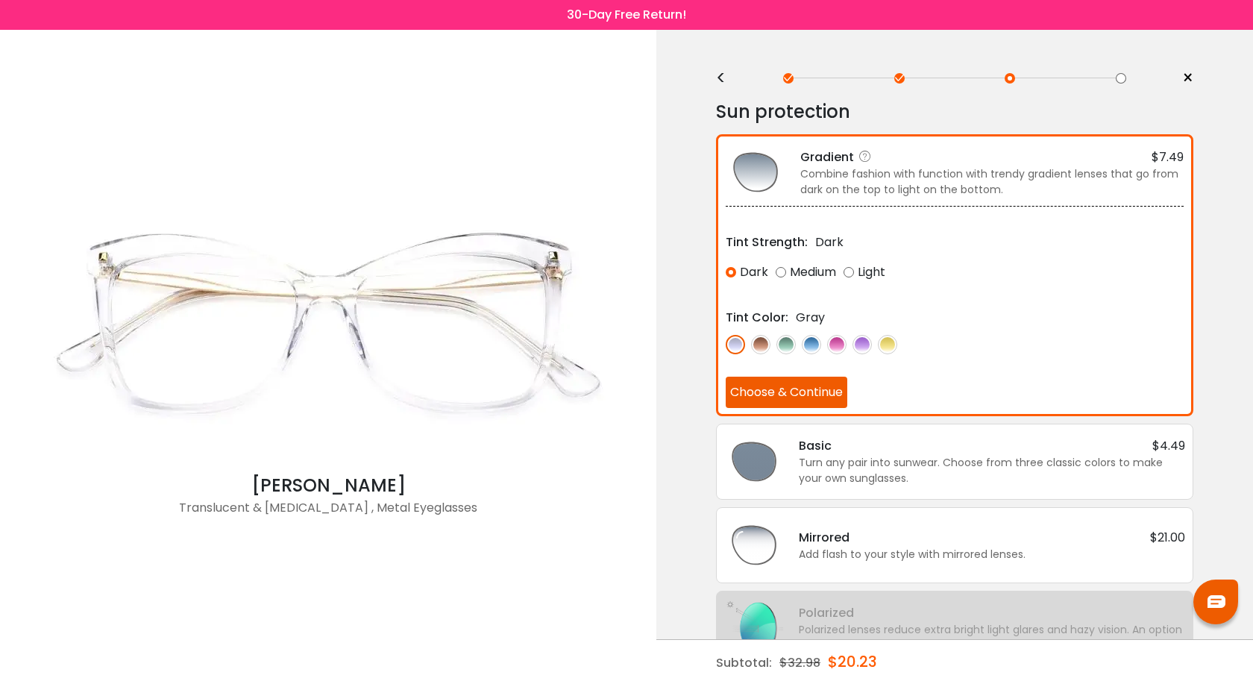
click at [759, 341] on img at bounding box center [760, 344] width 19 height 19
click at [815, 342] on img at bounding box center [811, 344] width 19 height 19
click at [862, 342] on img at bounding box center [862, 344] width 19 height 19
click at [797, 395] on button "Choose & Continue" at bounding box center [787, 392] width 122 height 31
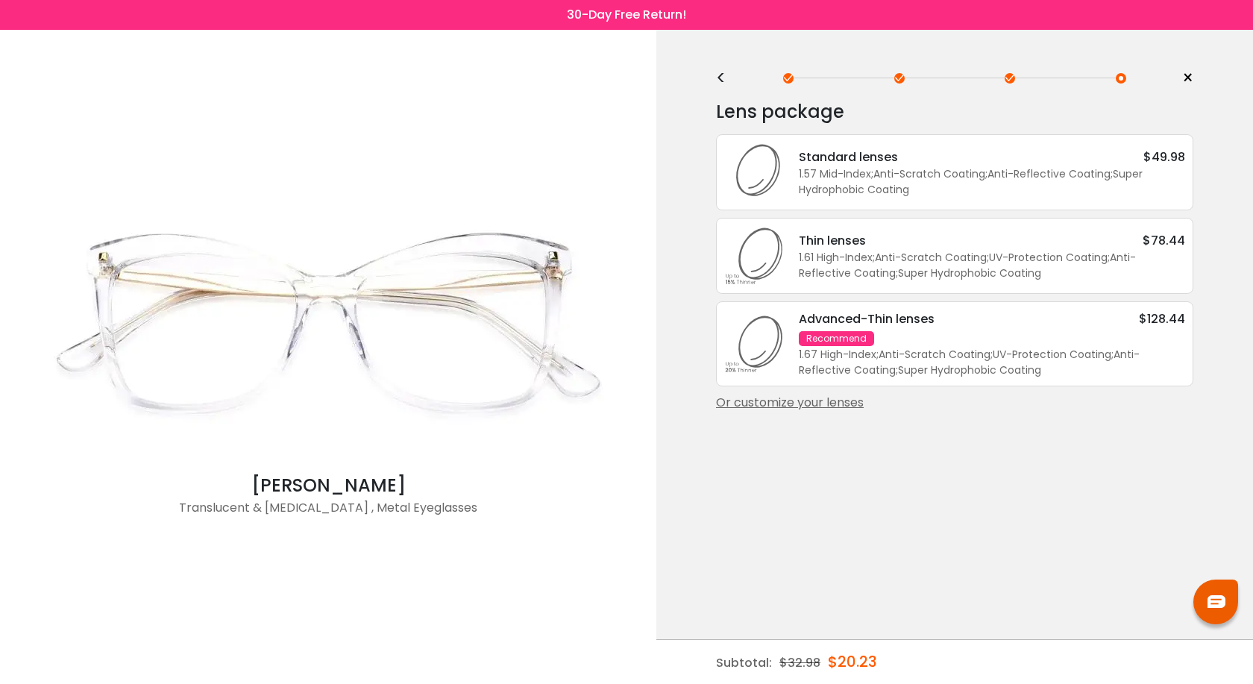
click at [844, 403] on div "Or customize your lenses" at bounding box center [954, 403] width 477 height 18
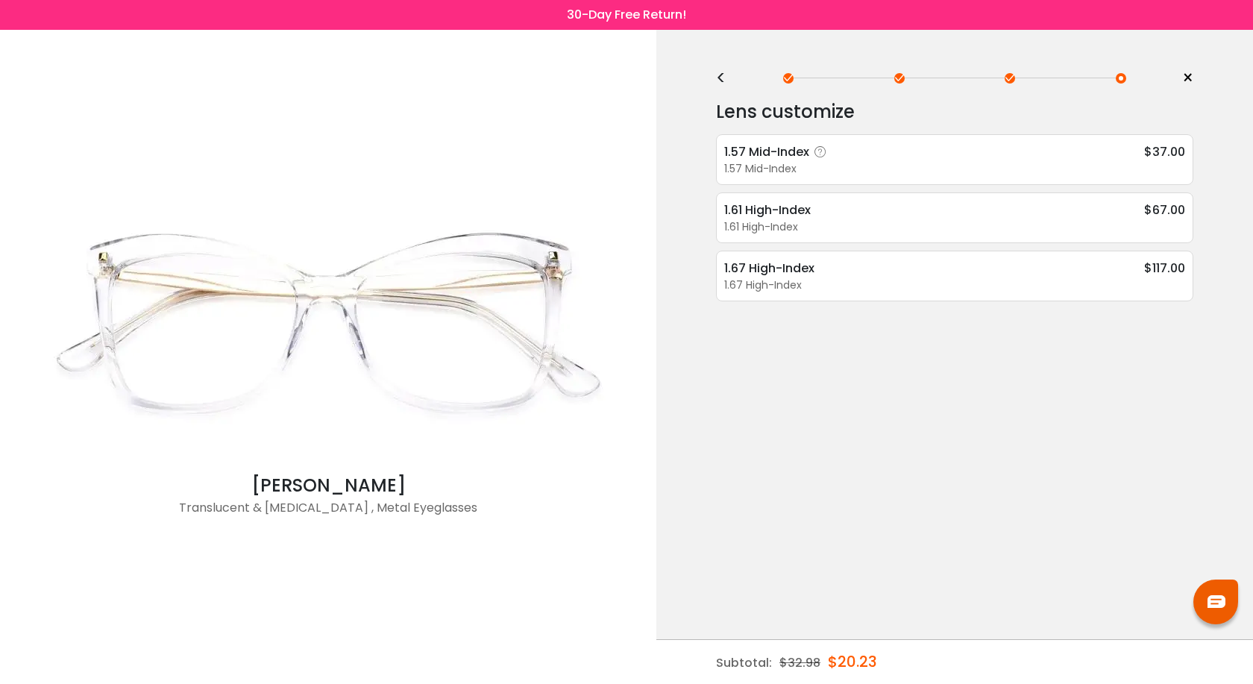
click at [827, 184] on div "1.57 Mid-Index $37.00 1.57 Mid-Index Super Hydrophobic Coating - $8.49 Anti-Ref…" at bounding box center [954, 159] width 477 height 51
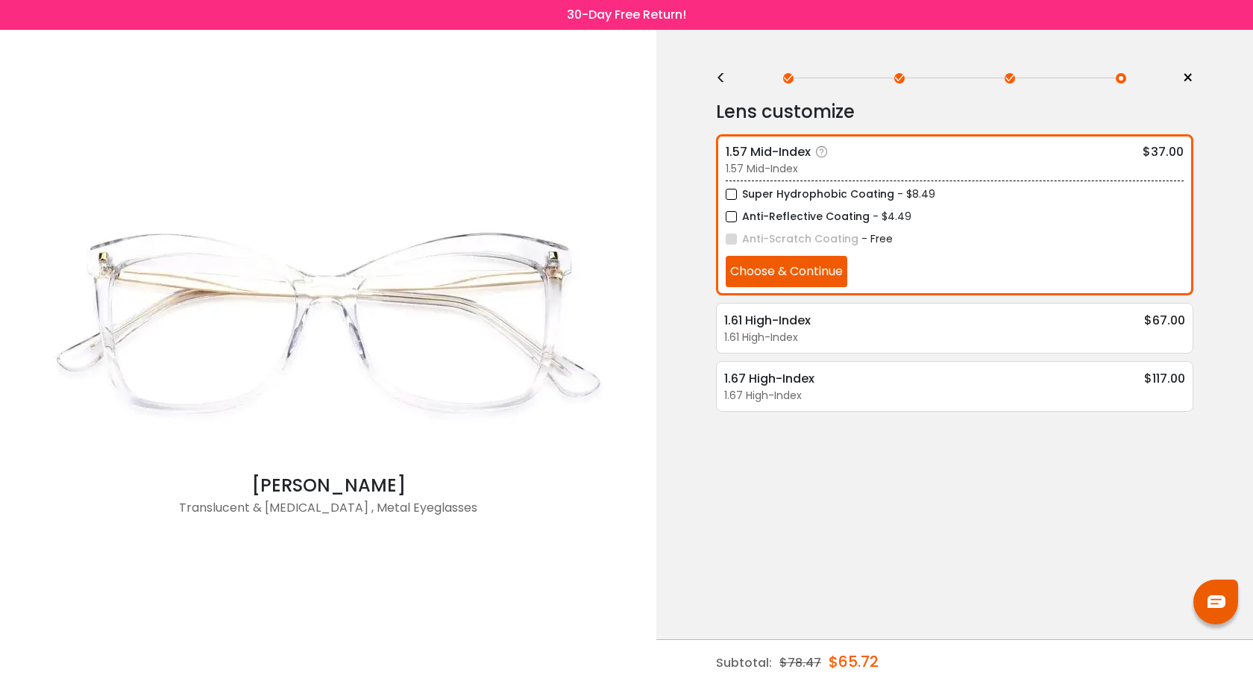
click at [805, 277] on button "Choose & Continue" at bounding box center [787, 271] width 122 height 31
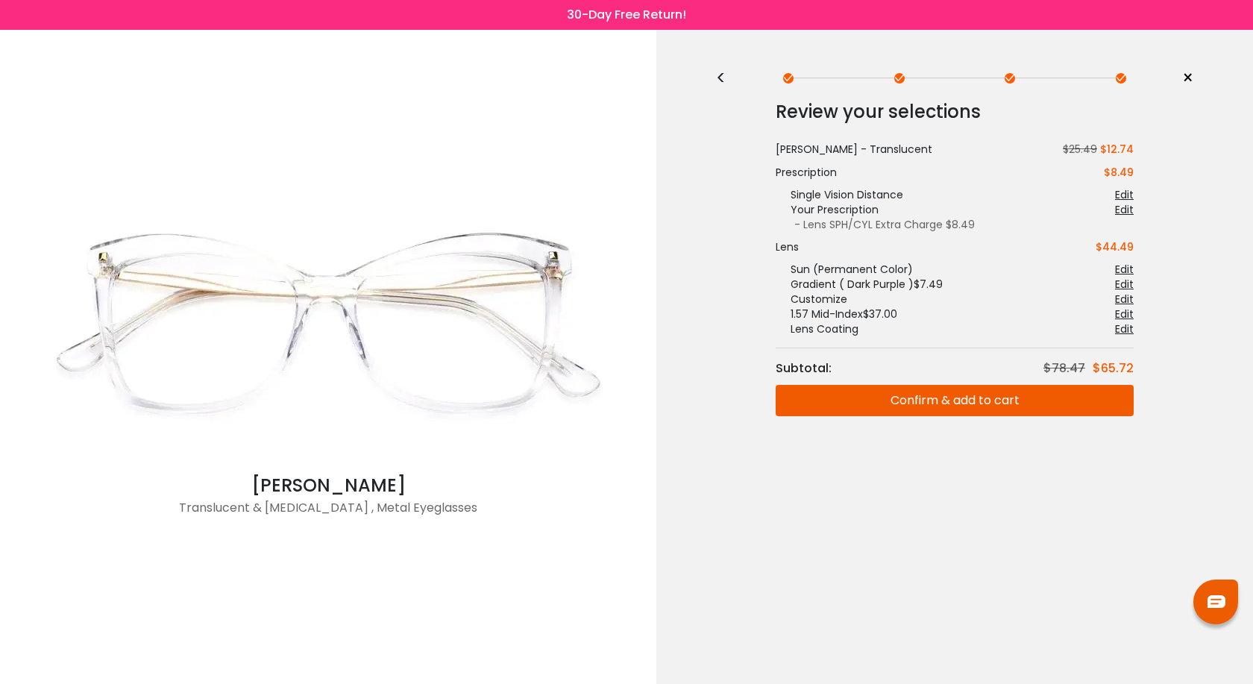
click at [894, 402] on button "Confirm & add to cart" at bounding box center [955, 400] width 358 height 31
